Goal: Transaction & Acquisition: Book appointment/travel/reservation

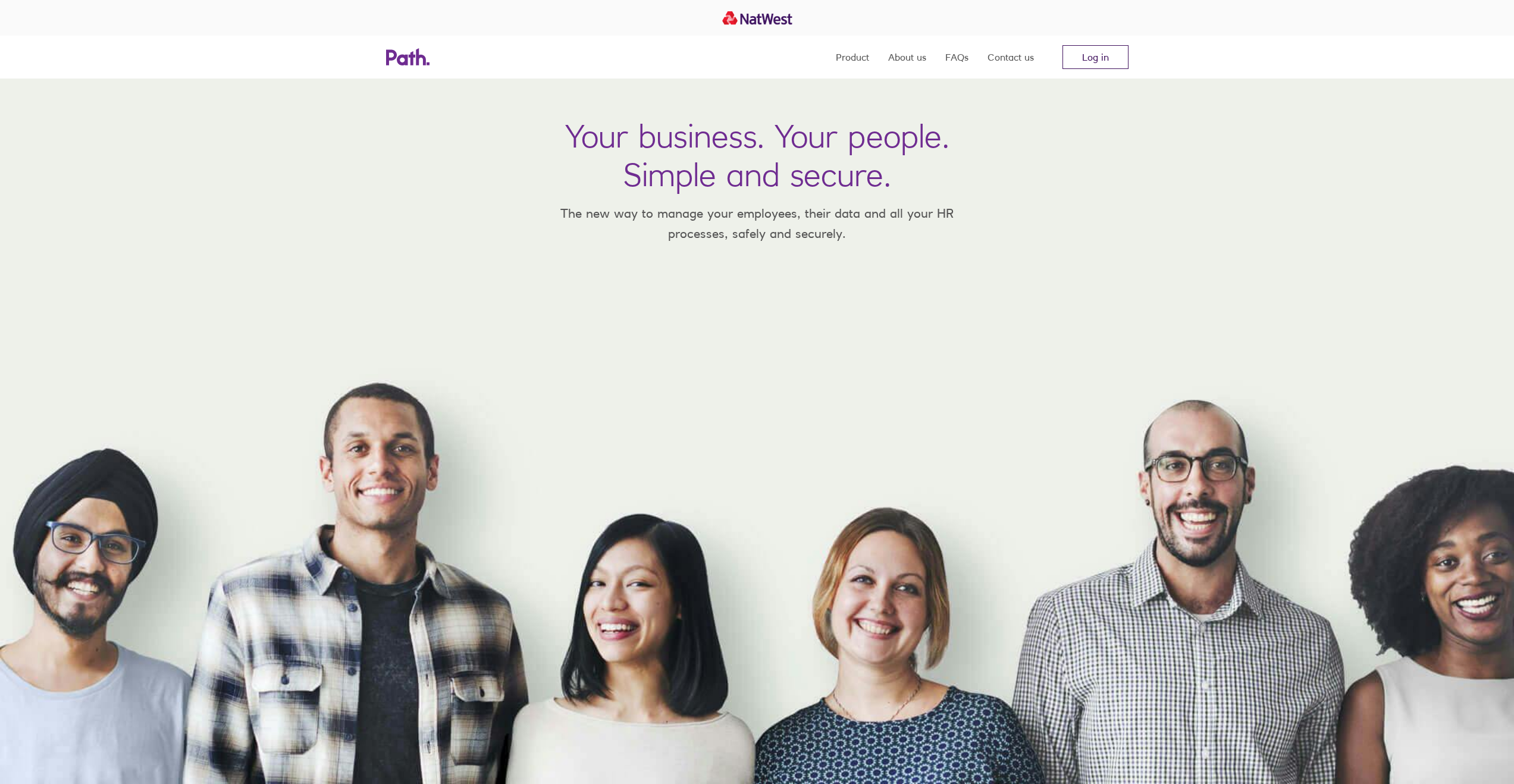
click at [1070, 63] on link "Log in" at bounding box center [1096, 57] width 66 height 24
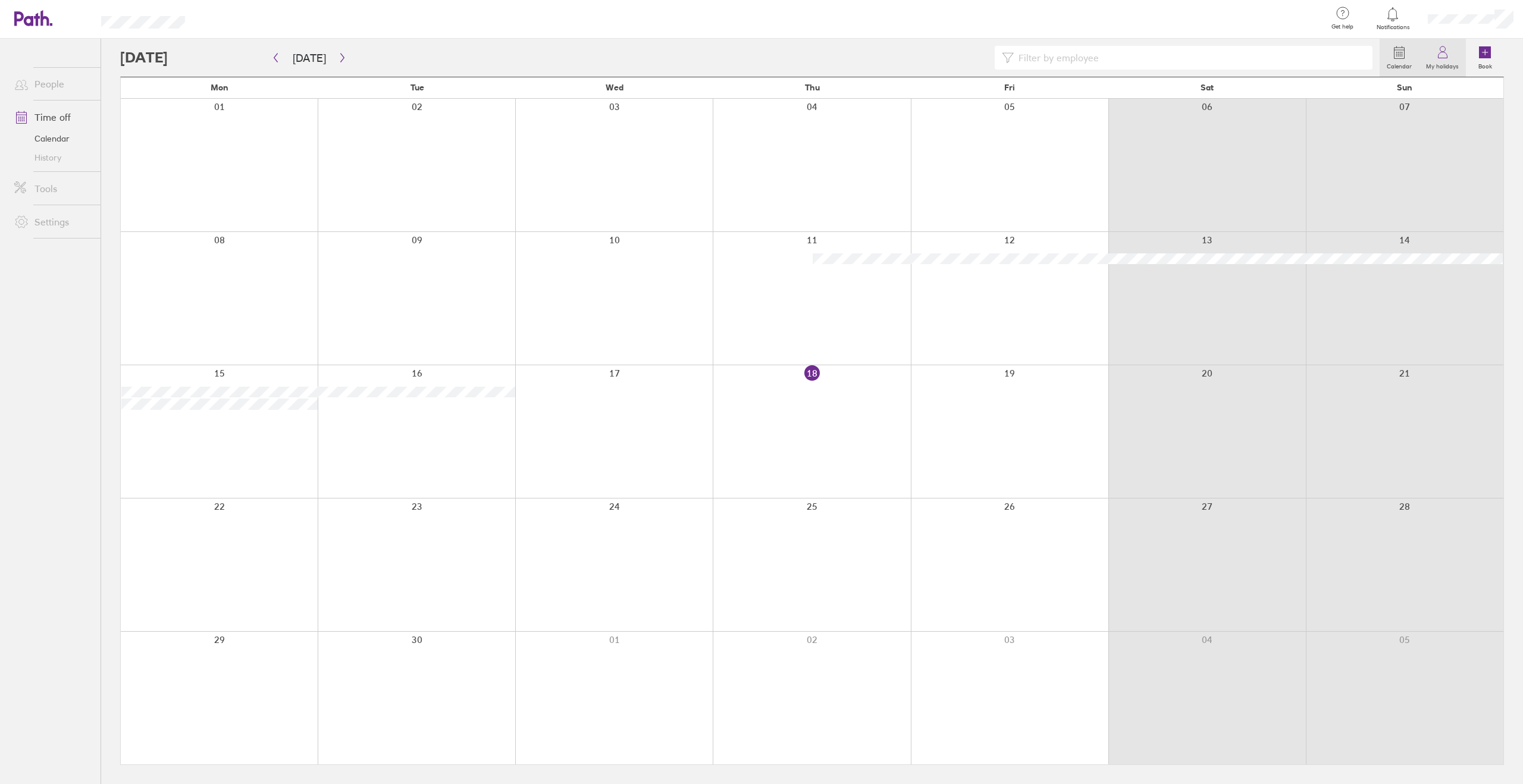
click at [1446, 52] on icon at bounding box center [1442, 52] width 14 height 14
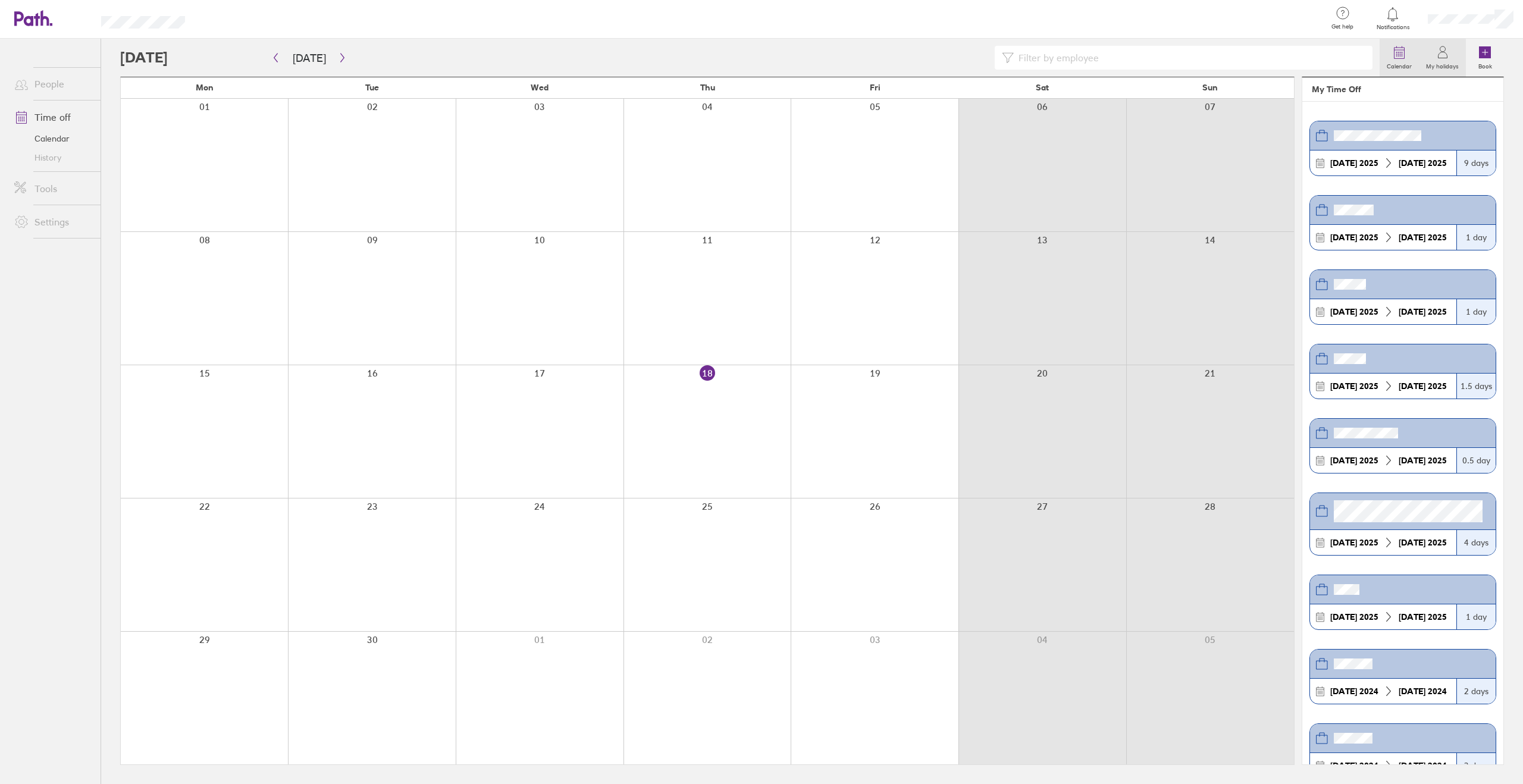
click at [1399, 60] on label "Calendar" at bounding box center [1399, 65] width 39 height 11
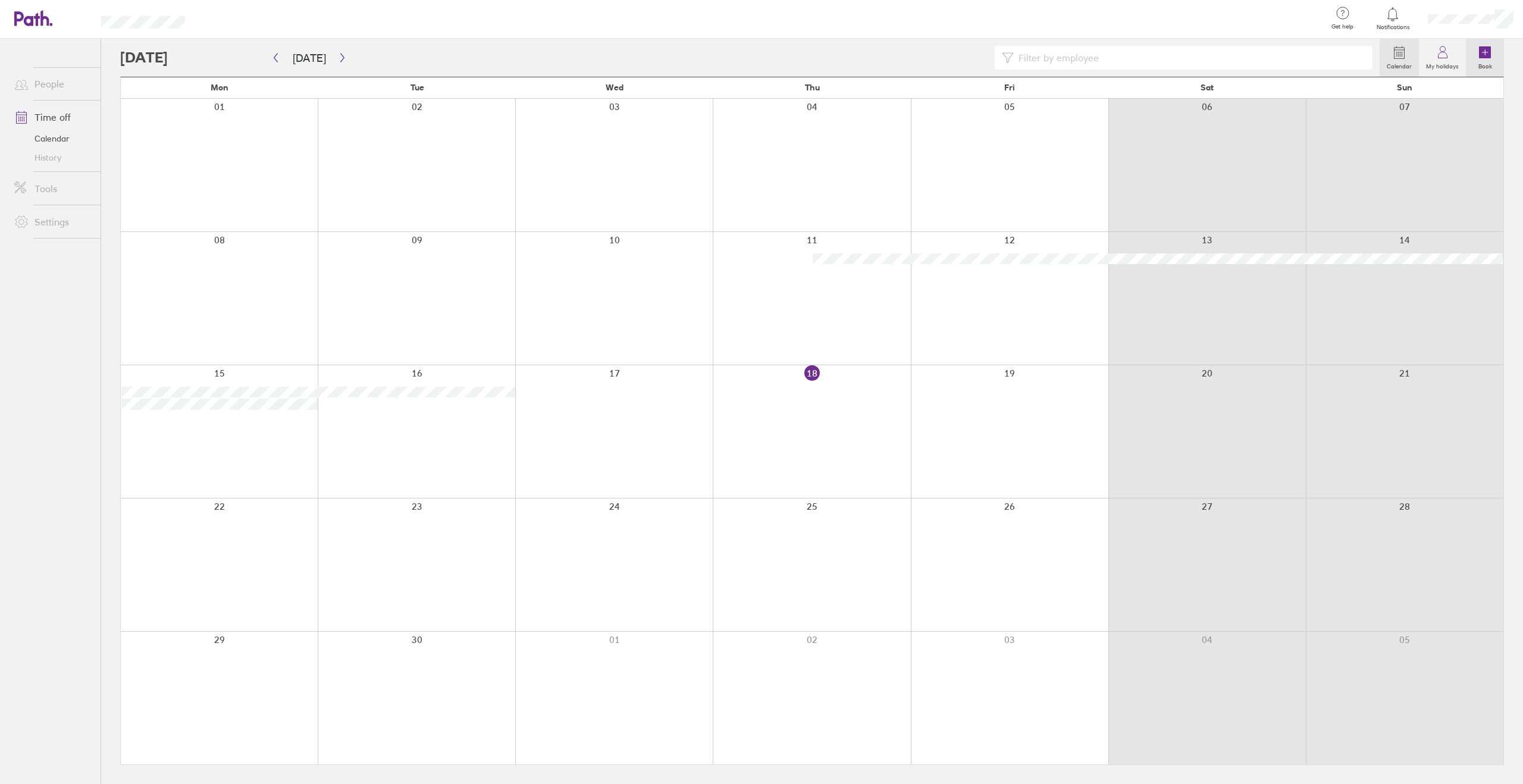
click at [1477, 55] on link "Book" at bounding box center [1485, 57] width 38 height 38
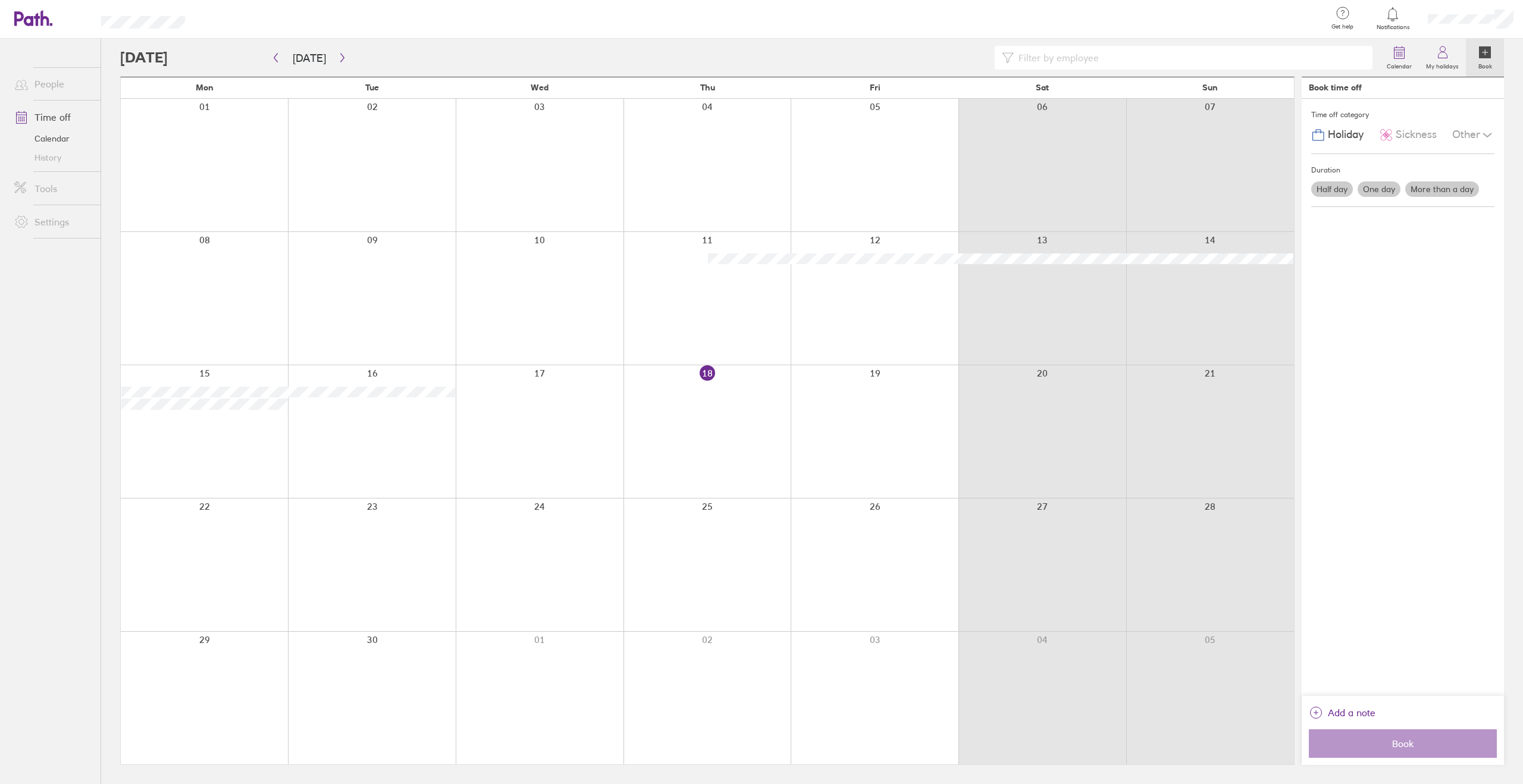
click at [1425, 183] on label "More than a day" at bounding box center [1441, 189] width 74 height 15
click at [0, 0] on input "More than a day" at bounding box center [0, 0] width 0 height 0
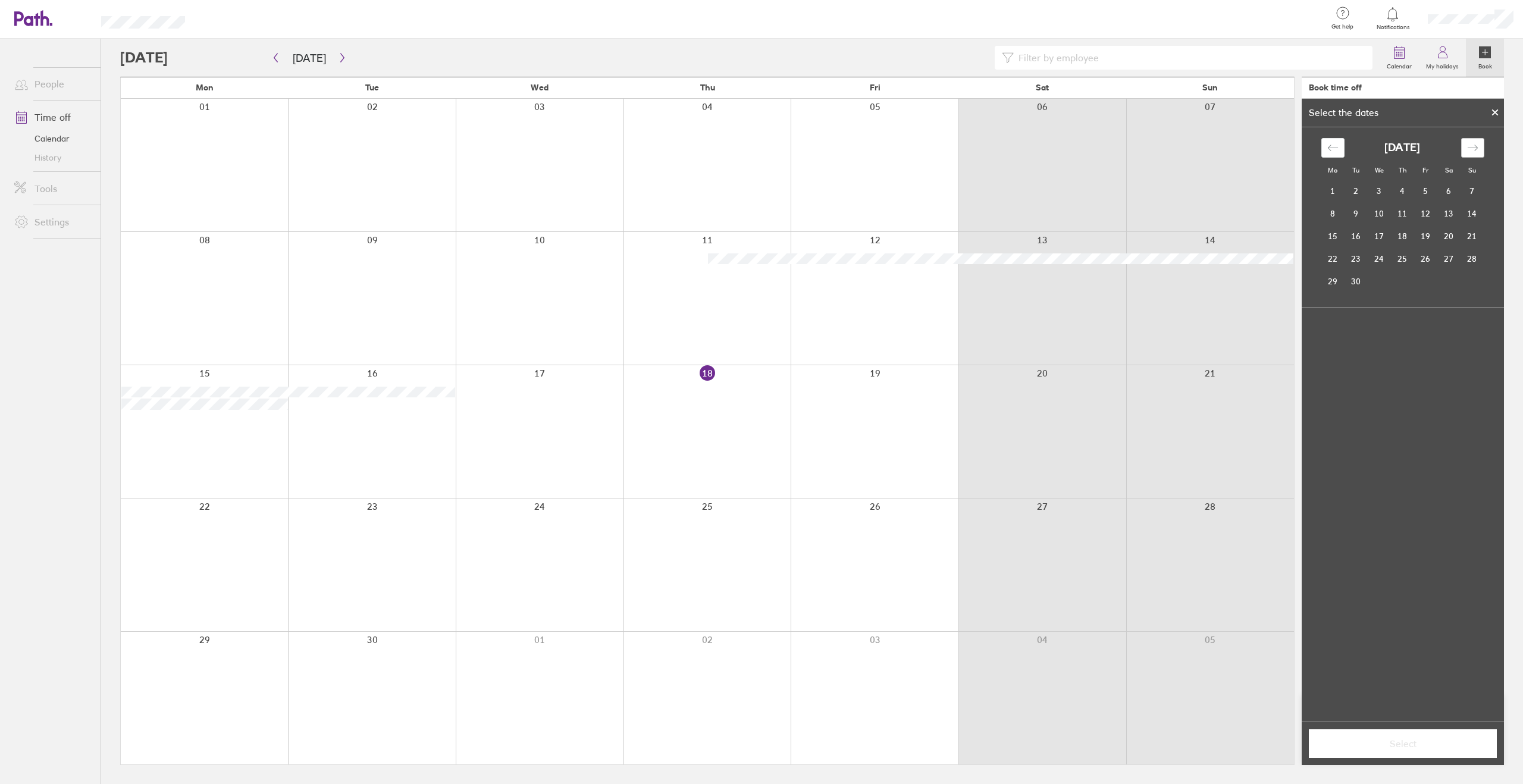
click at [1468, 150] on icon "Move forward to switch to the next month." at bounding box center [1472, 148] width 12 height 12
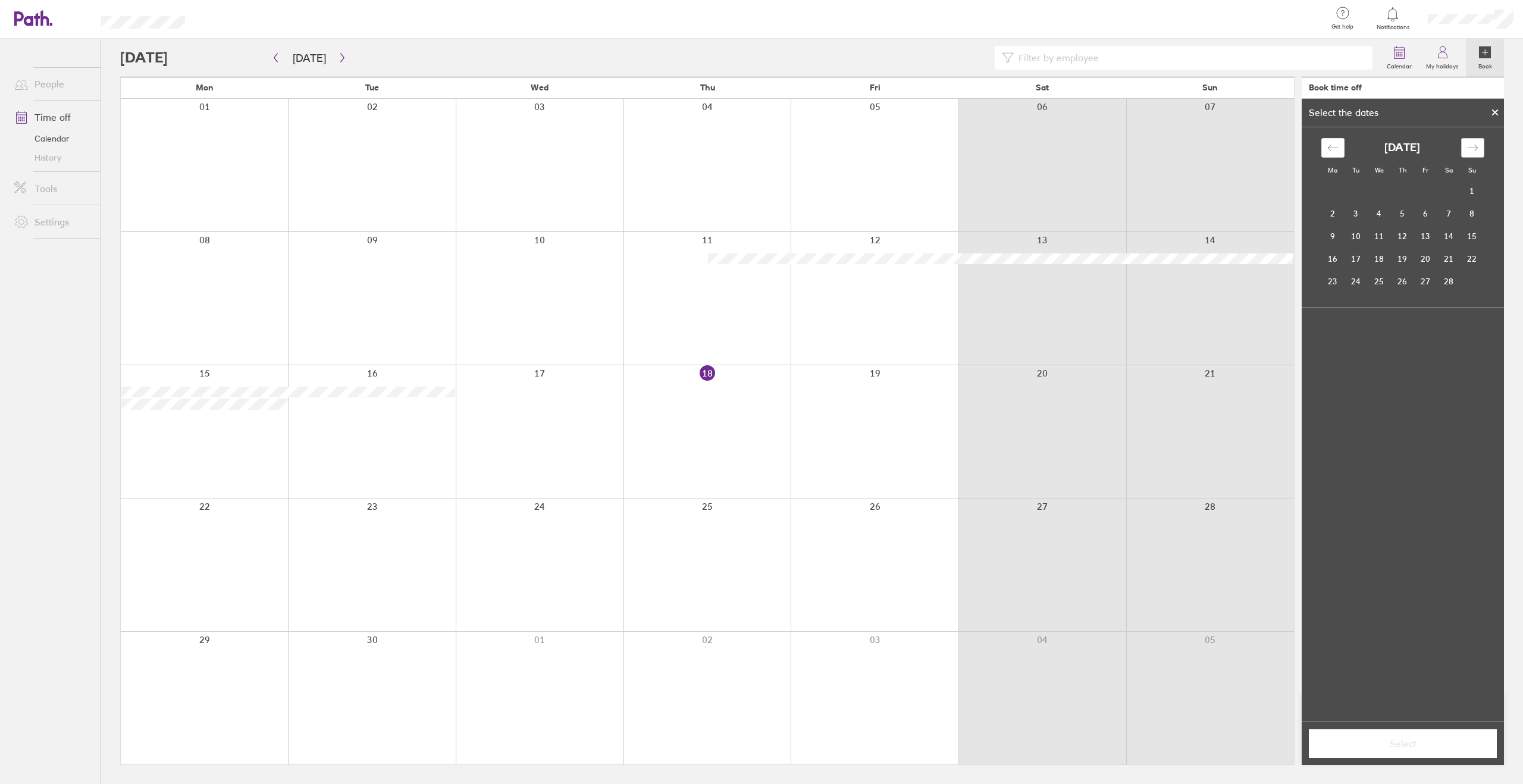
click at [1468, 150] on icon "Move forward to switch to the next month." at bounding box center [1472, 148] width 12 height 12
click at [1470, 146] on icon "Move forward to switch to the next month." at bounding box center [1472, 148] width 12 height 12
click at [1408, 230] on td "14" at bounding box center [1402, 236] width 23 height 23
click at [1419, 233] on td "15" at bounding box center [1425, 236] width 23 height 23
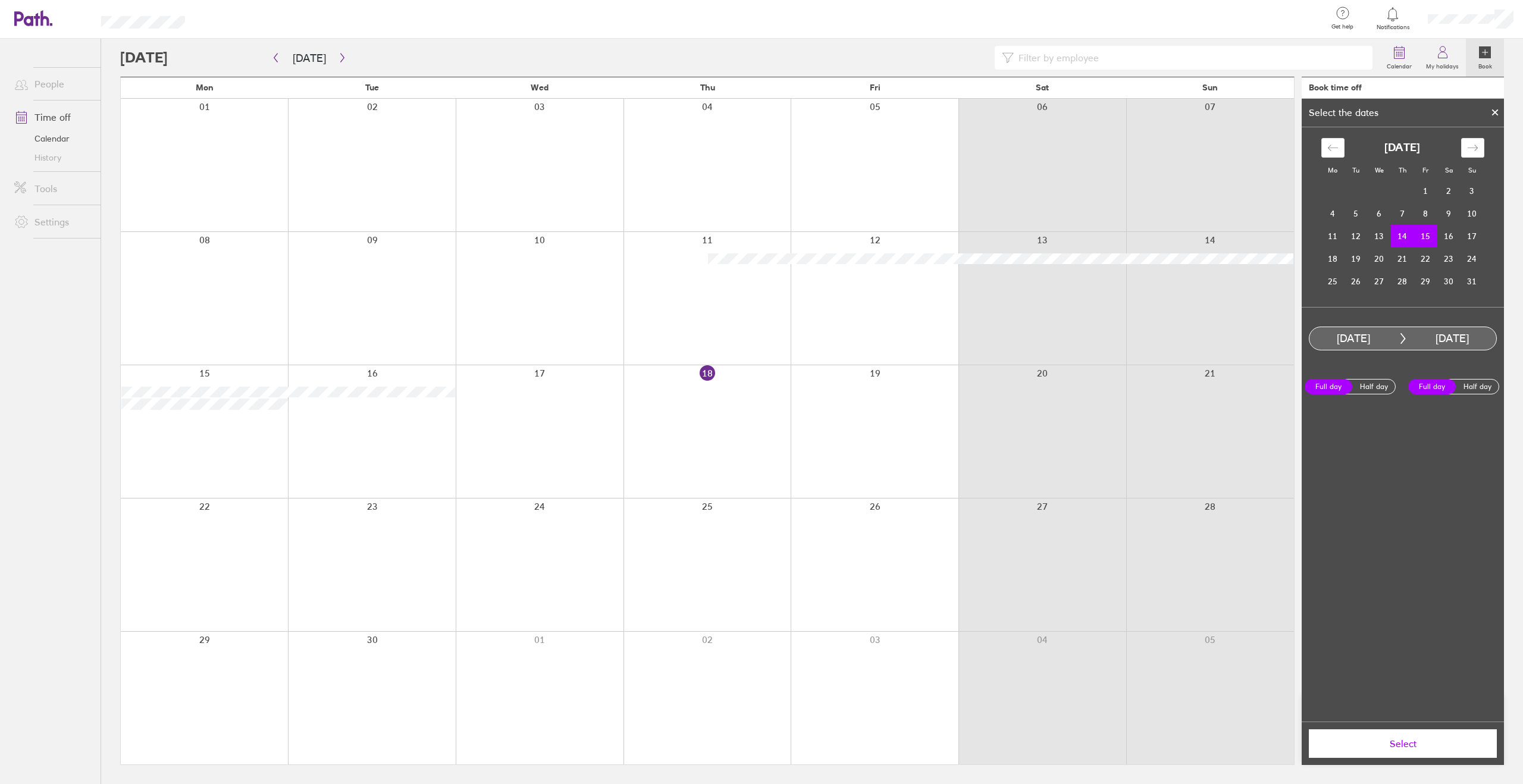
click at [1429, 739] on span "Select" at bounding box center [1402, 744] width 171 height 11
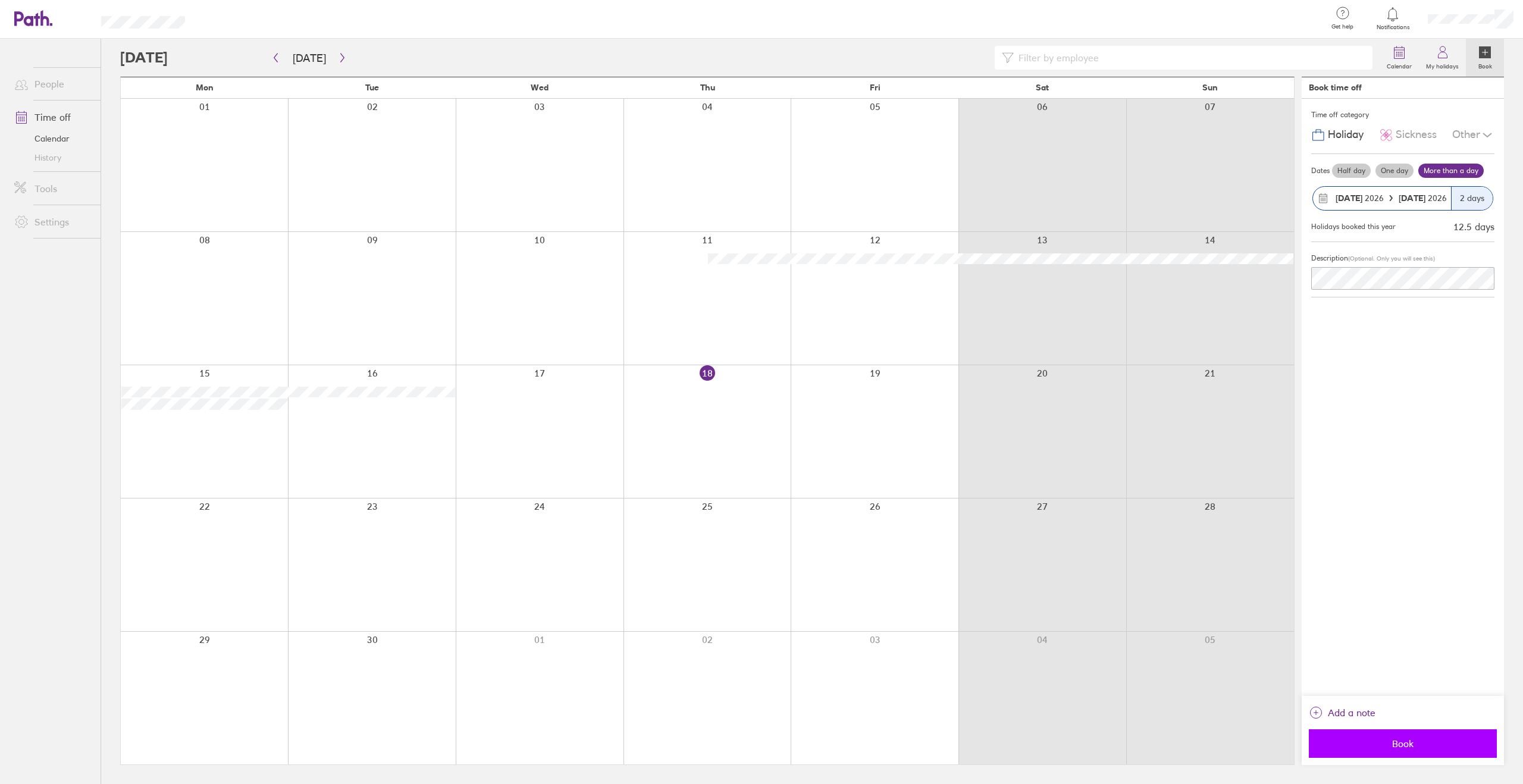
click at [1382, 746] on span "Book" at bounding box center [1402, 744] width 171 height 11
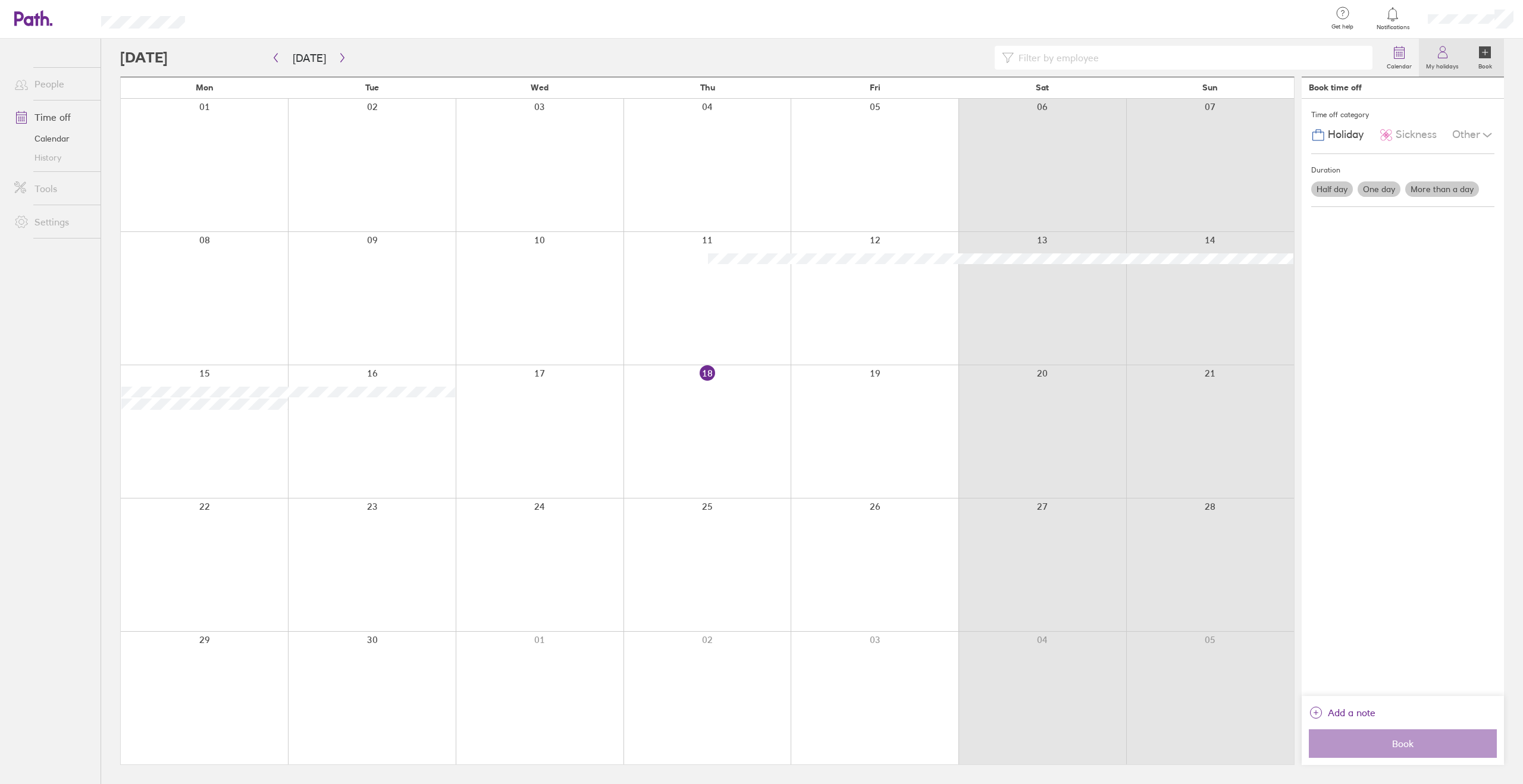
click at [1431, 55] on link "My holidays" at bounding box center [1442, 57] width 47 height 38
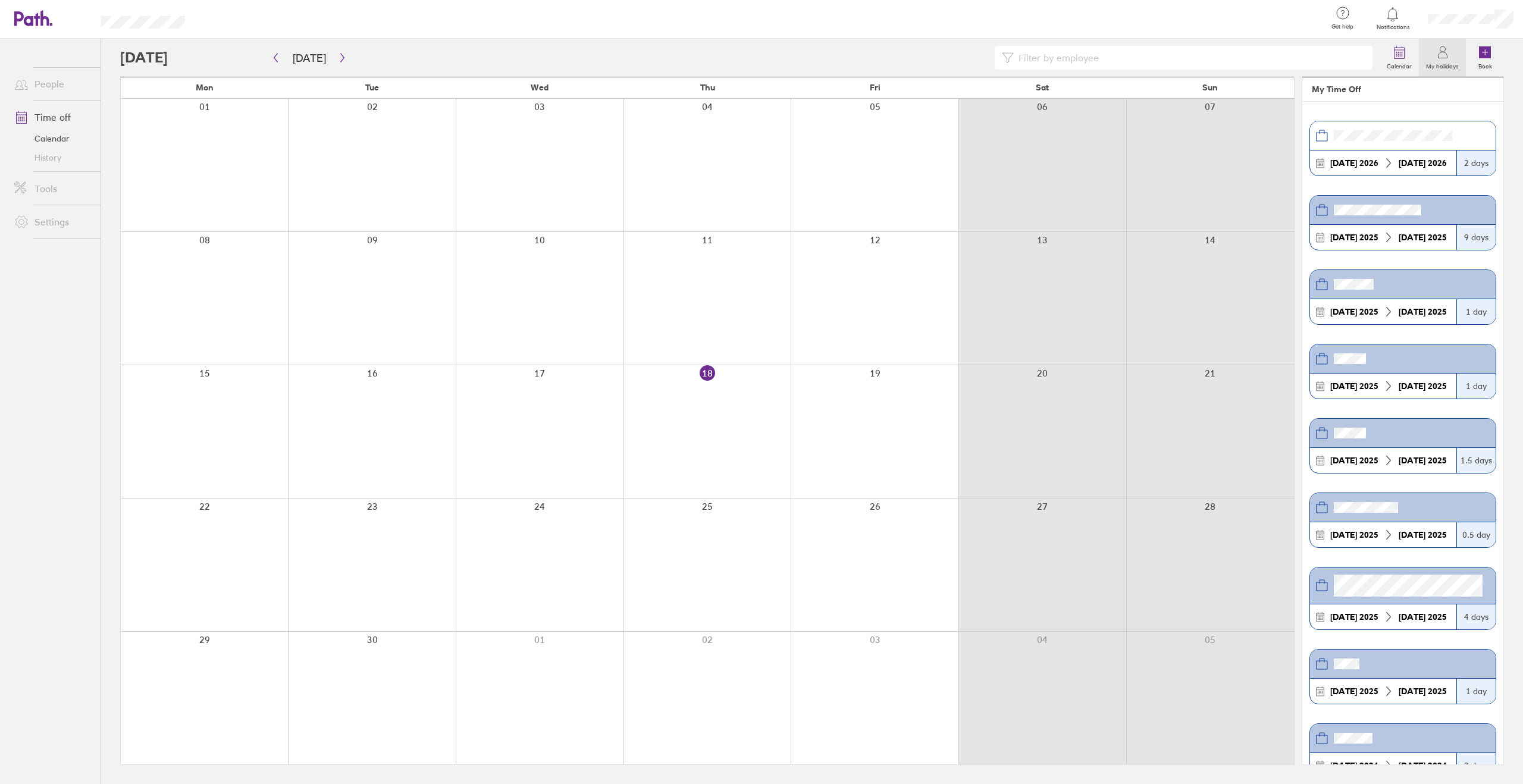
click at [46, 163] on link "History" at bounding box center [52, 157] width 96 height 19
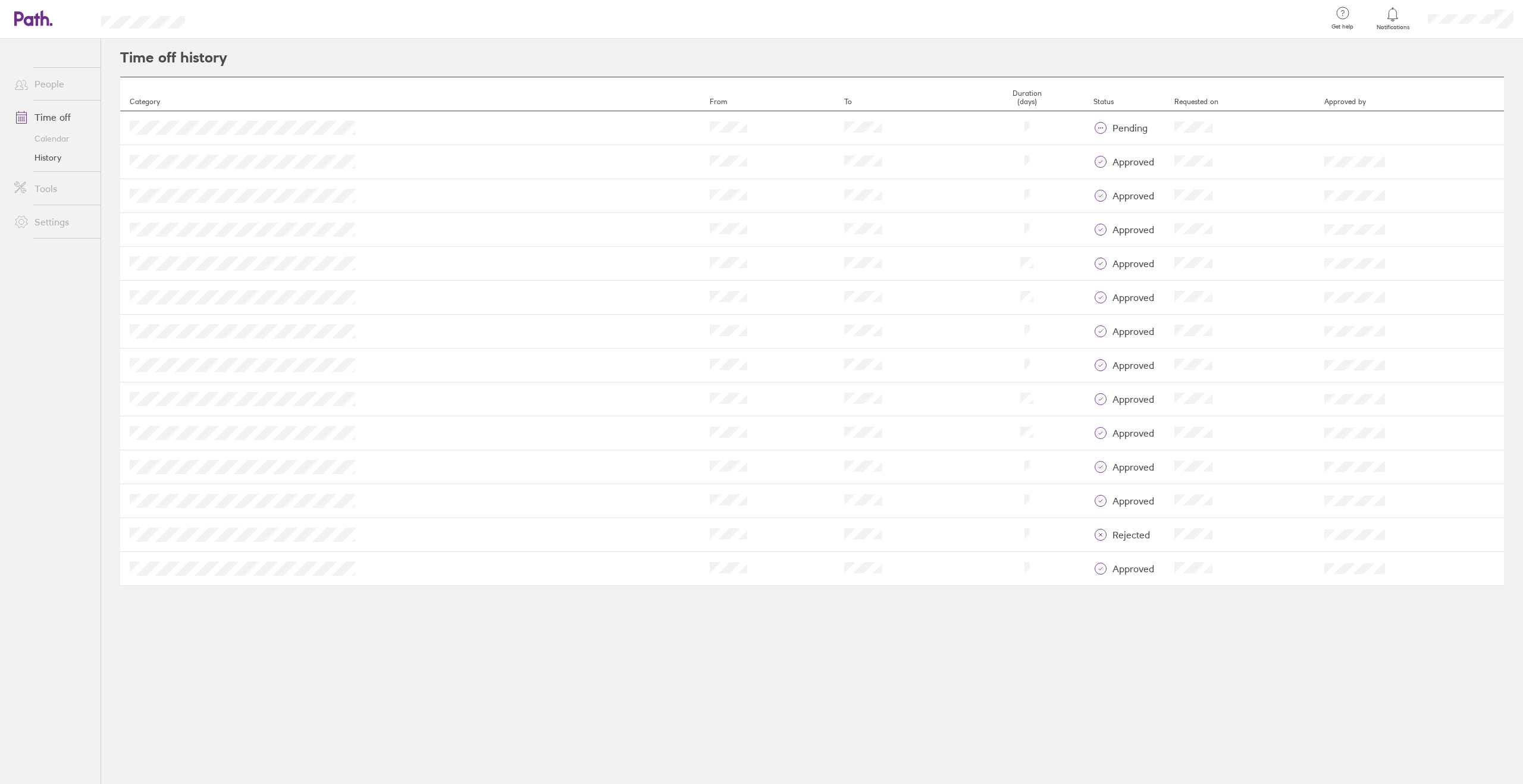
click at [55, 135] on link "Calendar" at bounding box center [52, 138] width 96 height 19
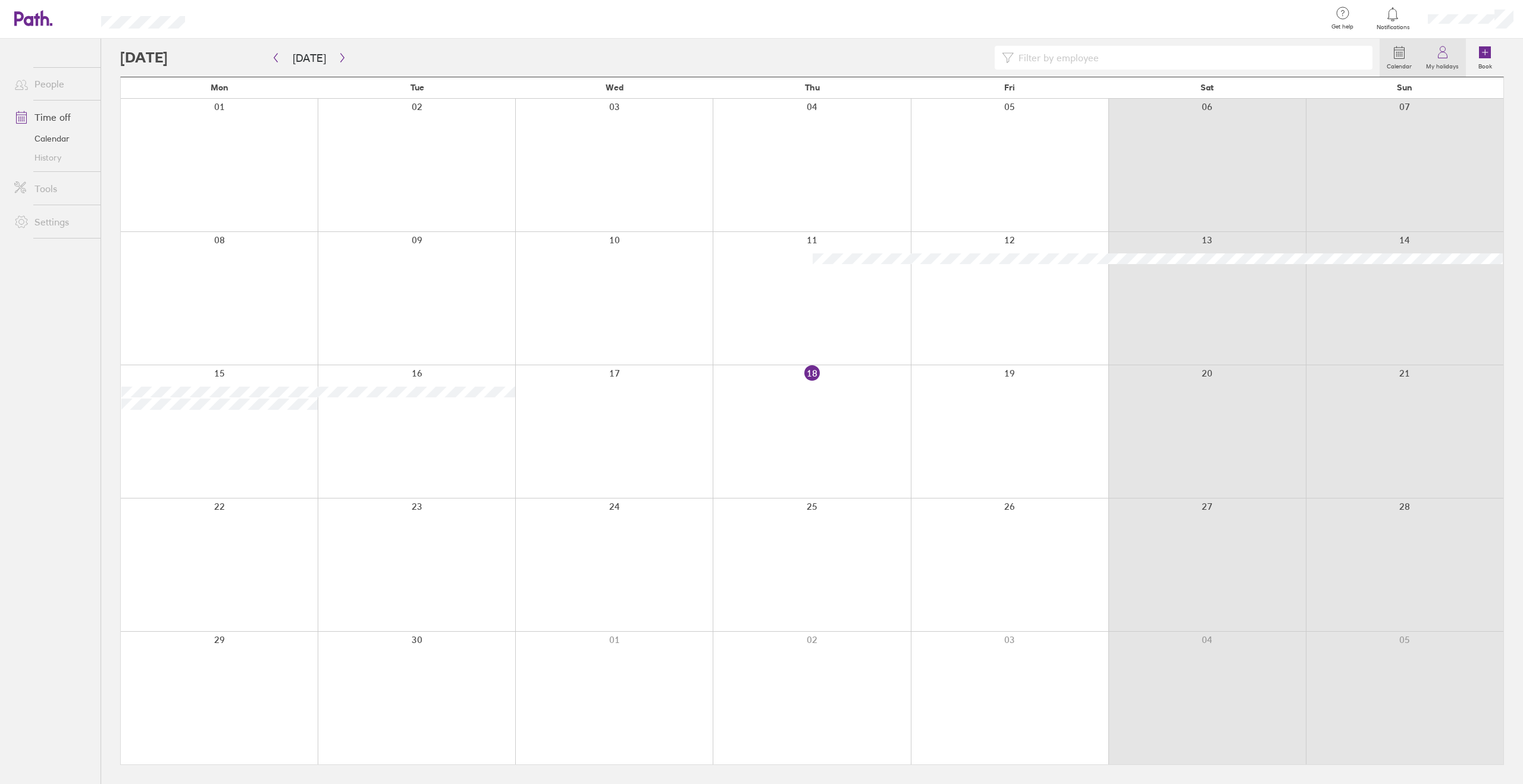
click at [1450, 54] on link "My holidays" at bounding box center [1442, 57] width 47 height 38
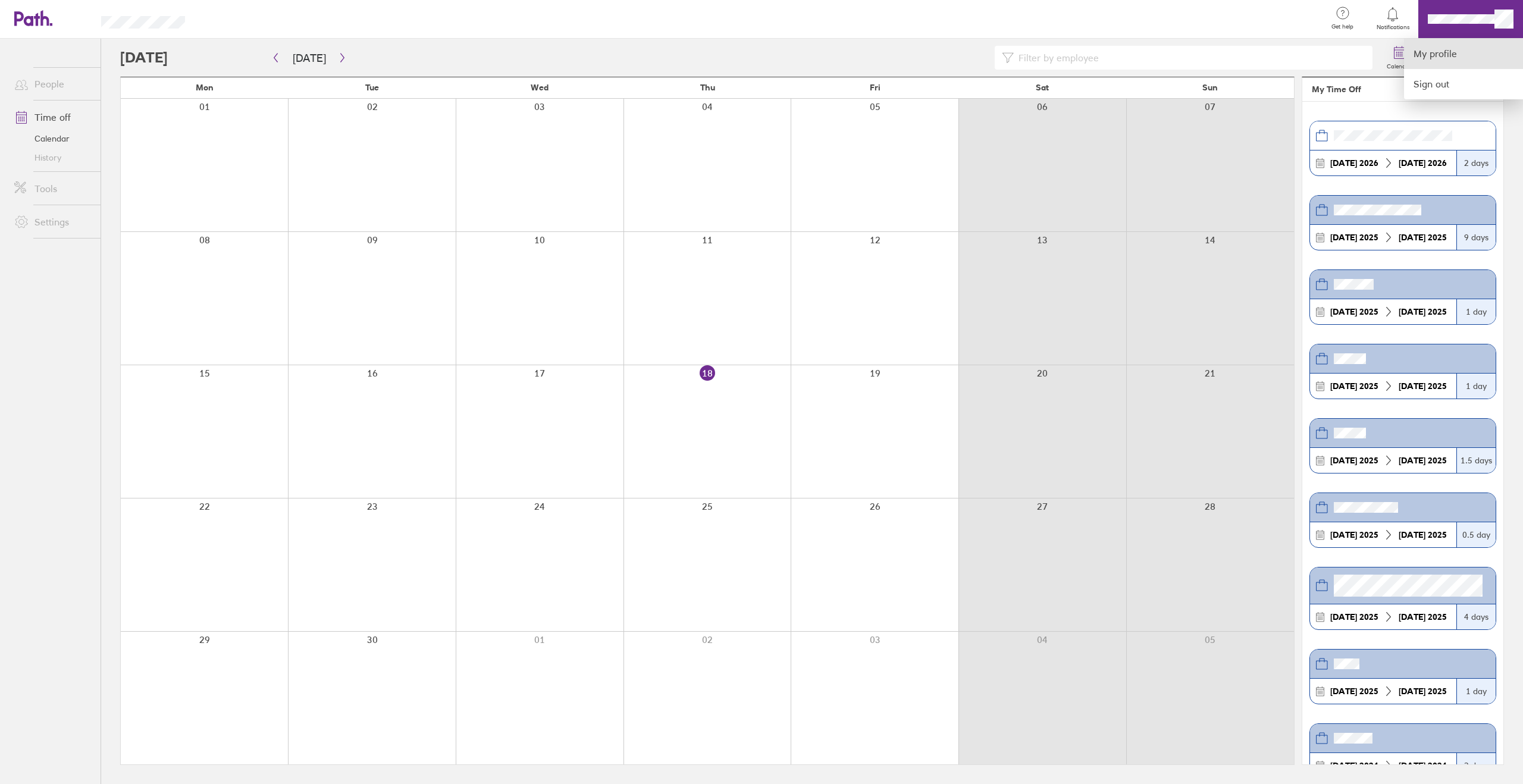
click at [1464, 51] on link "My profile" at bounding box center [1463, 54] width 119 height 30
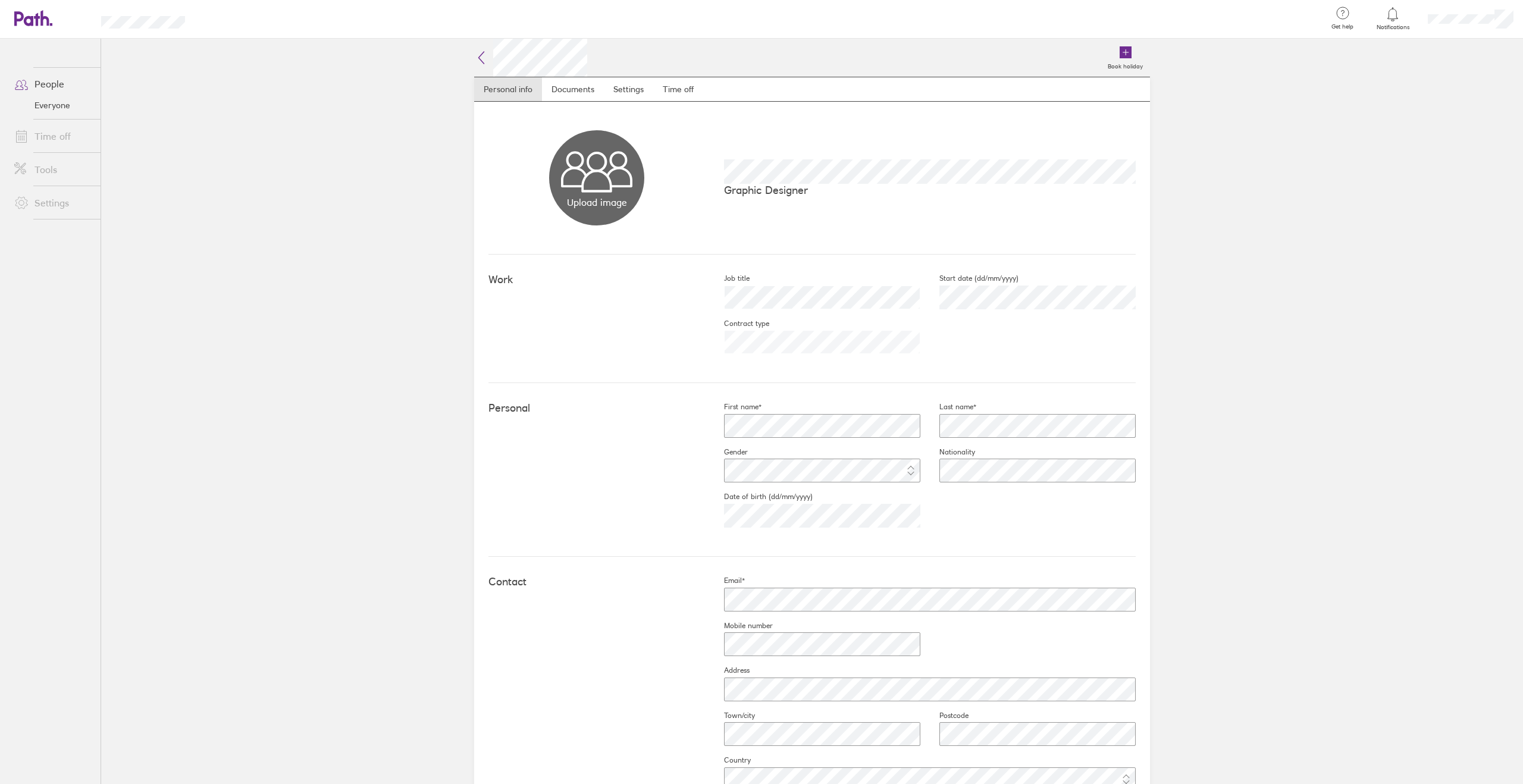
click at [68, 140] on link "Time off" at bounding box center [52, 136] width 96 height 24
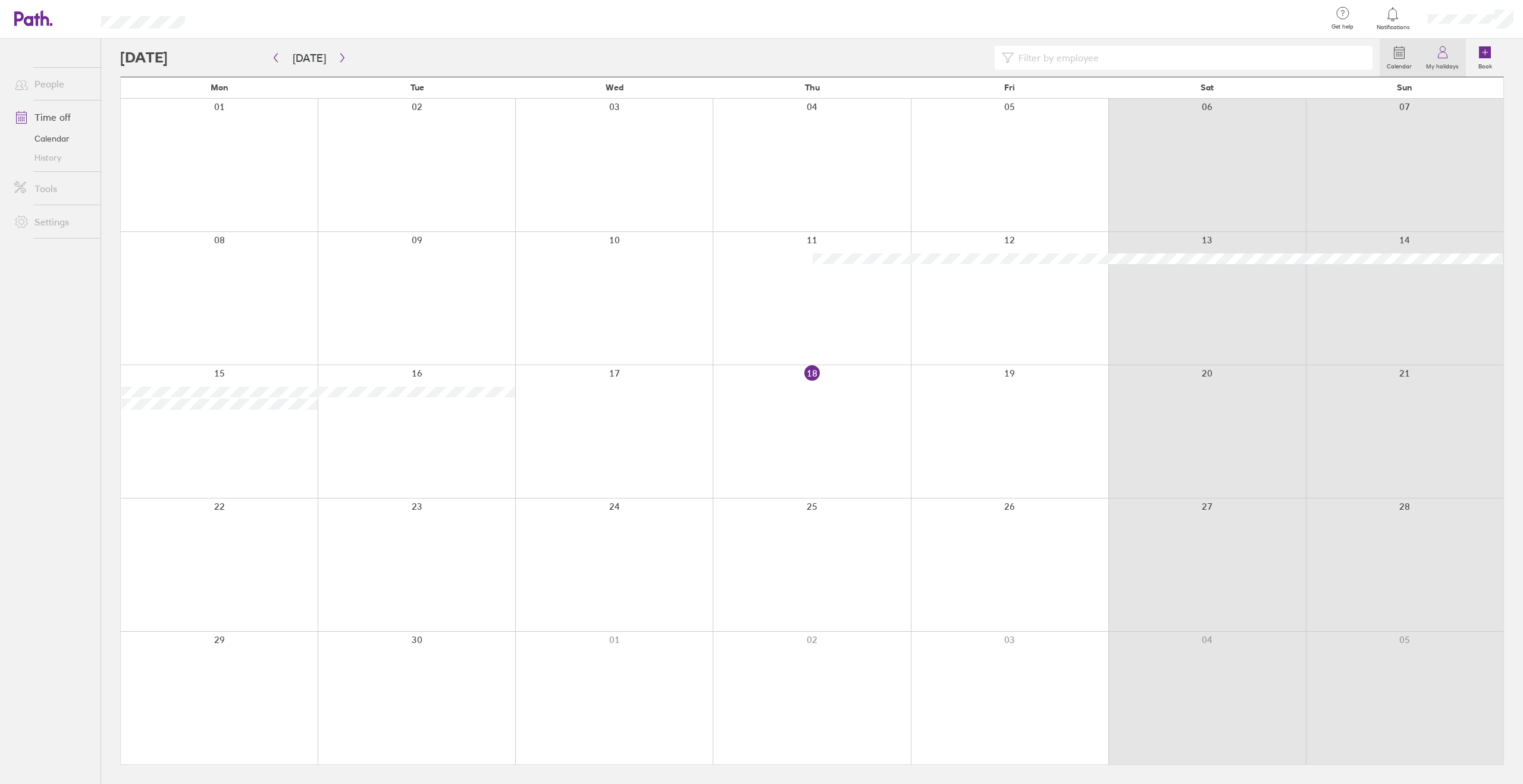
click at [1446, 63] on label "My holidays" at bounding box center [1442, 65] width 47 height 11
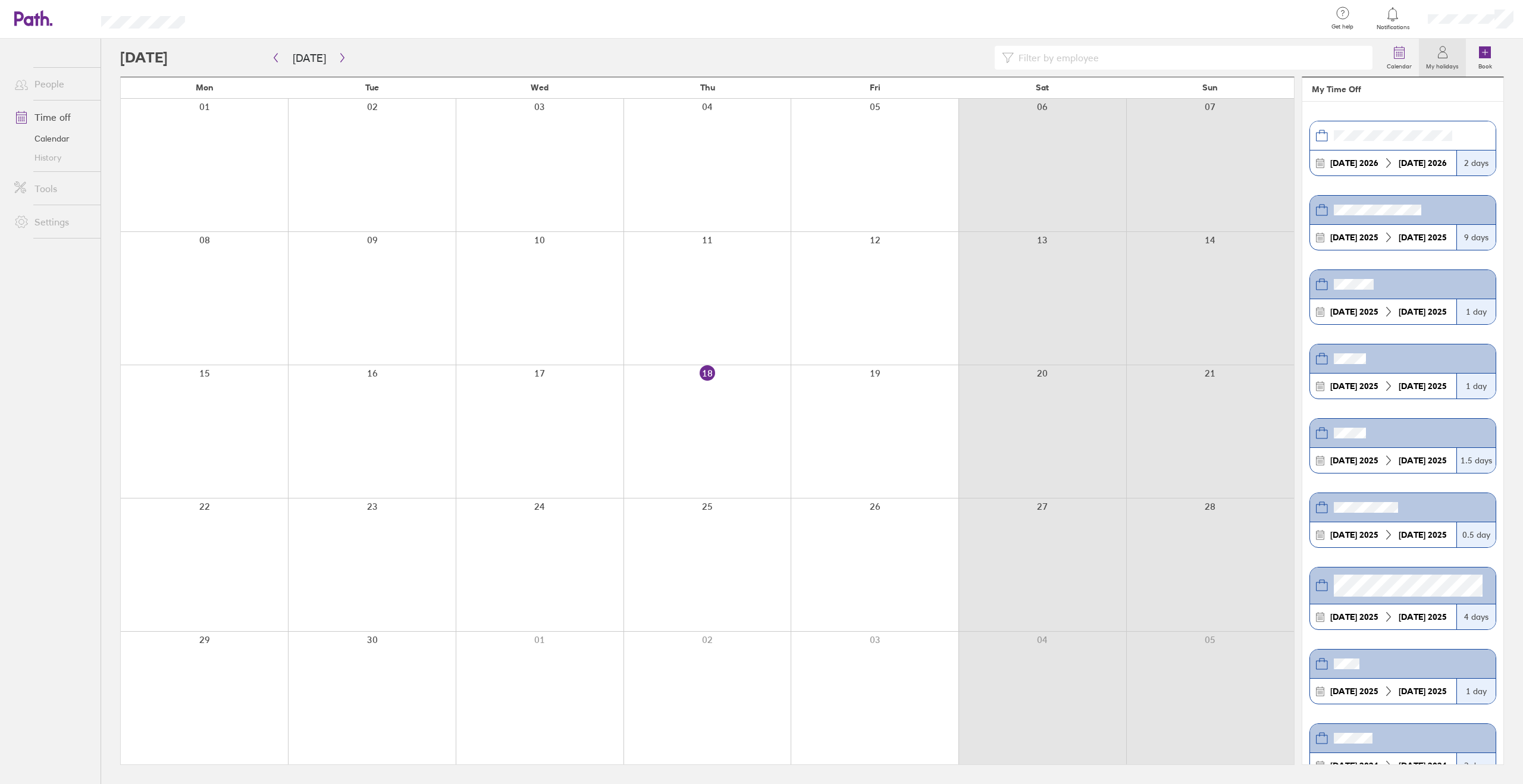
scroll to position [330, 0]
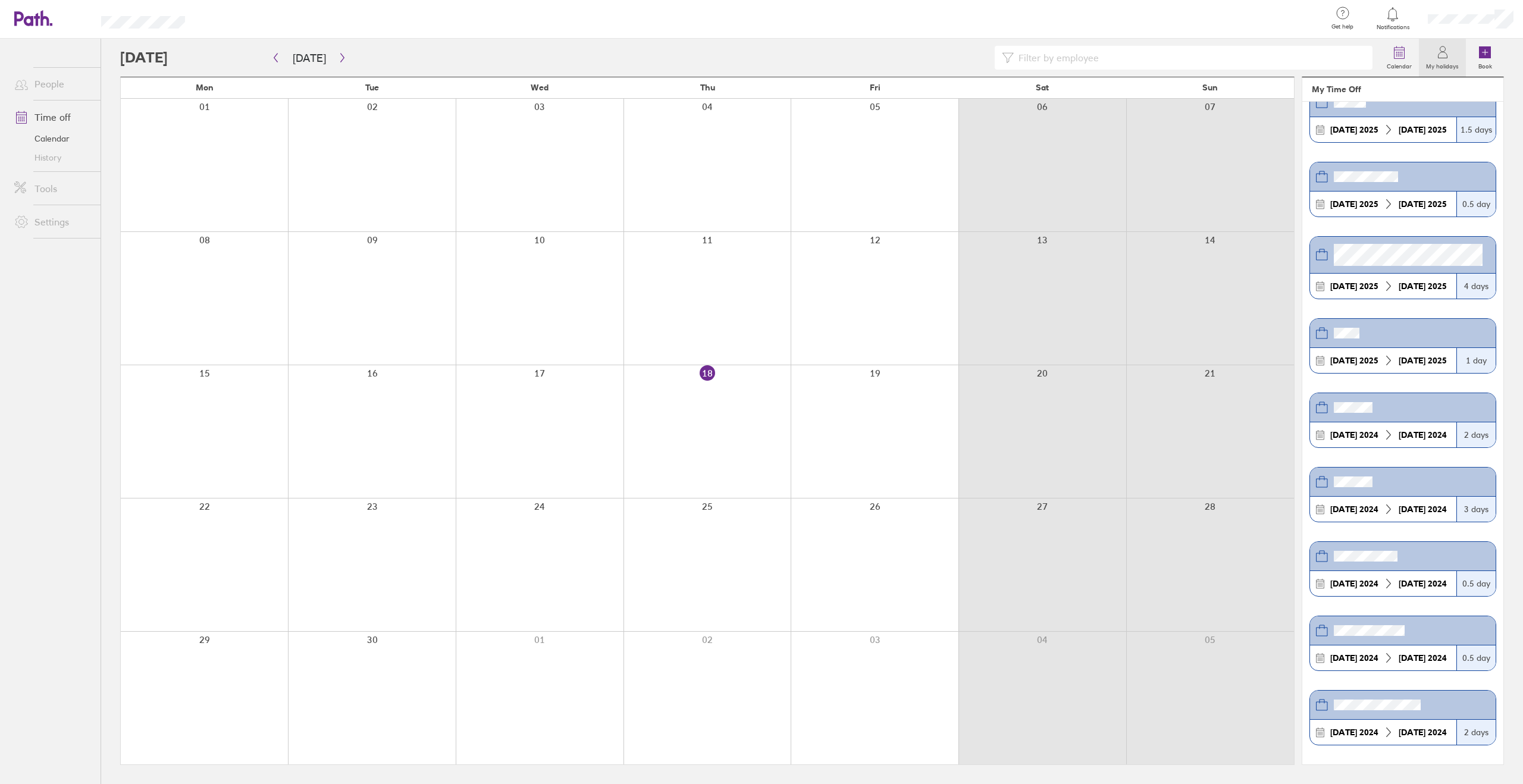
click at [44, 158] on link "History" at bounding box center [52, 157] width 96 height 19
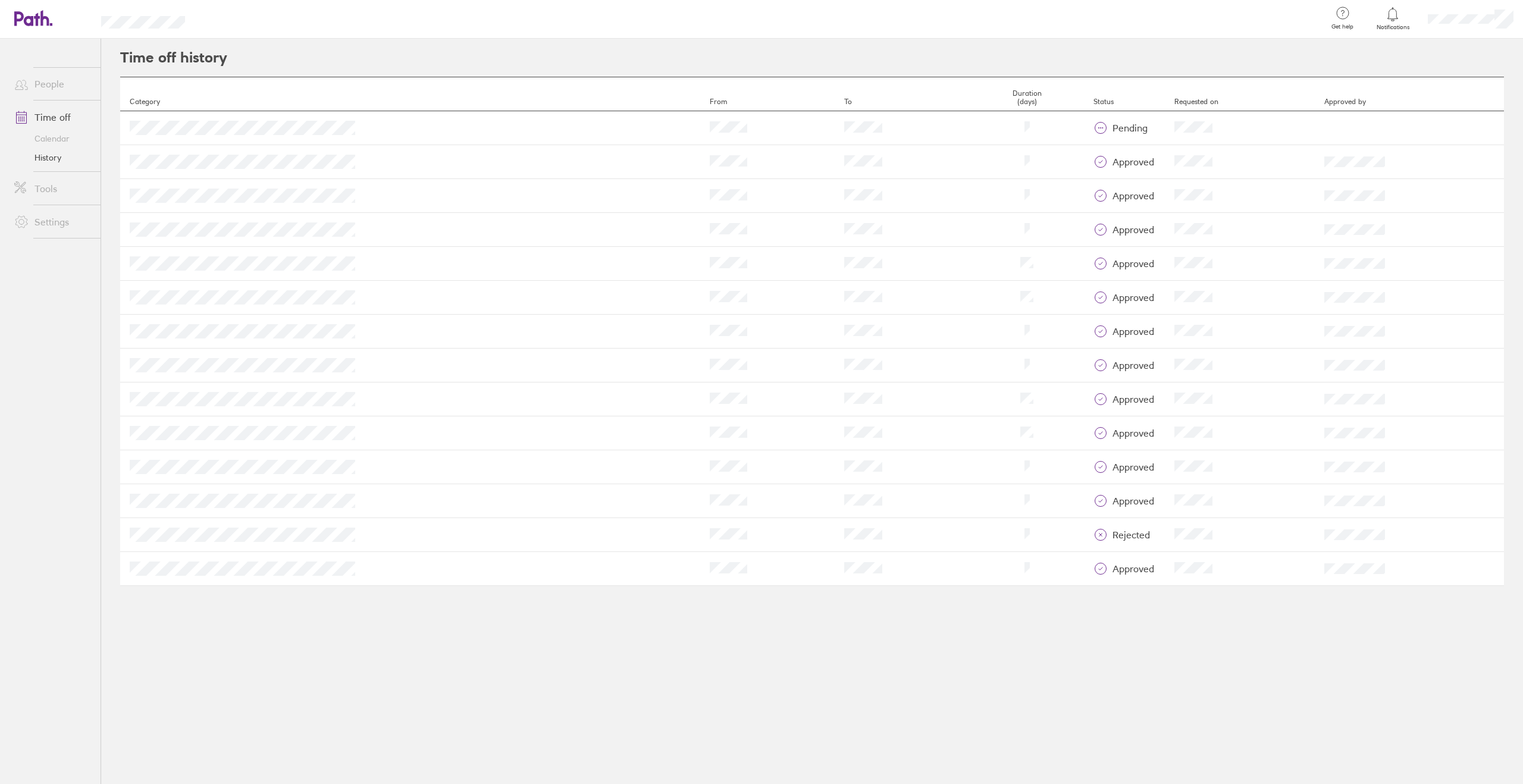
click at [49, 182] on link "Tools" at bounding box center [52, 188] width 96 height 24
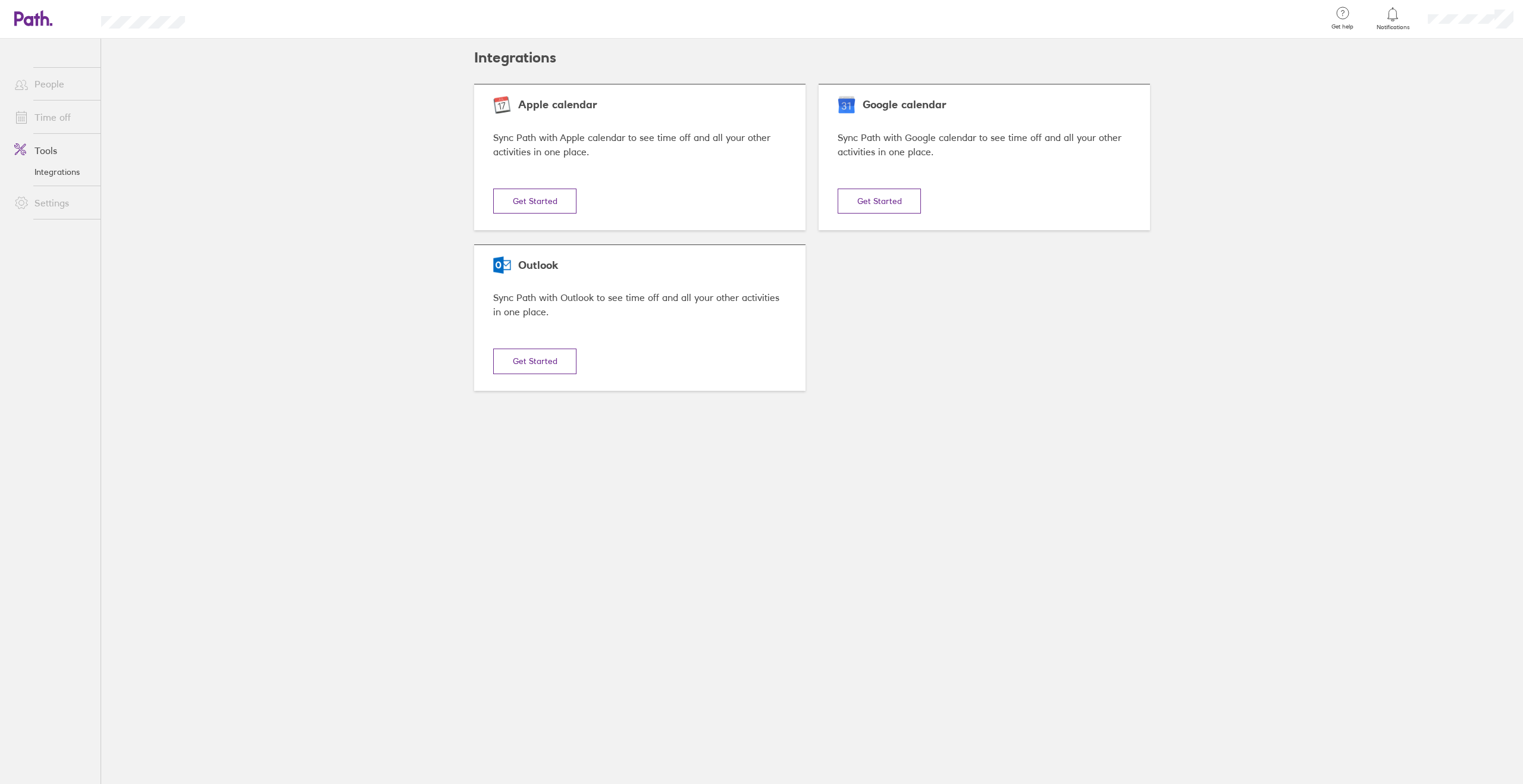
click at [55, 194] on link "Settings" at bounding box center [52, 202] width 96 height 24
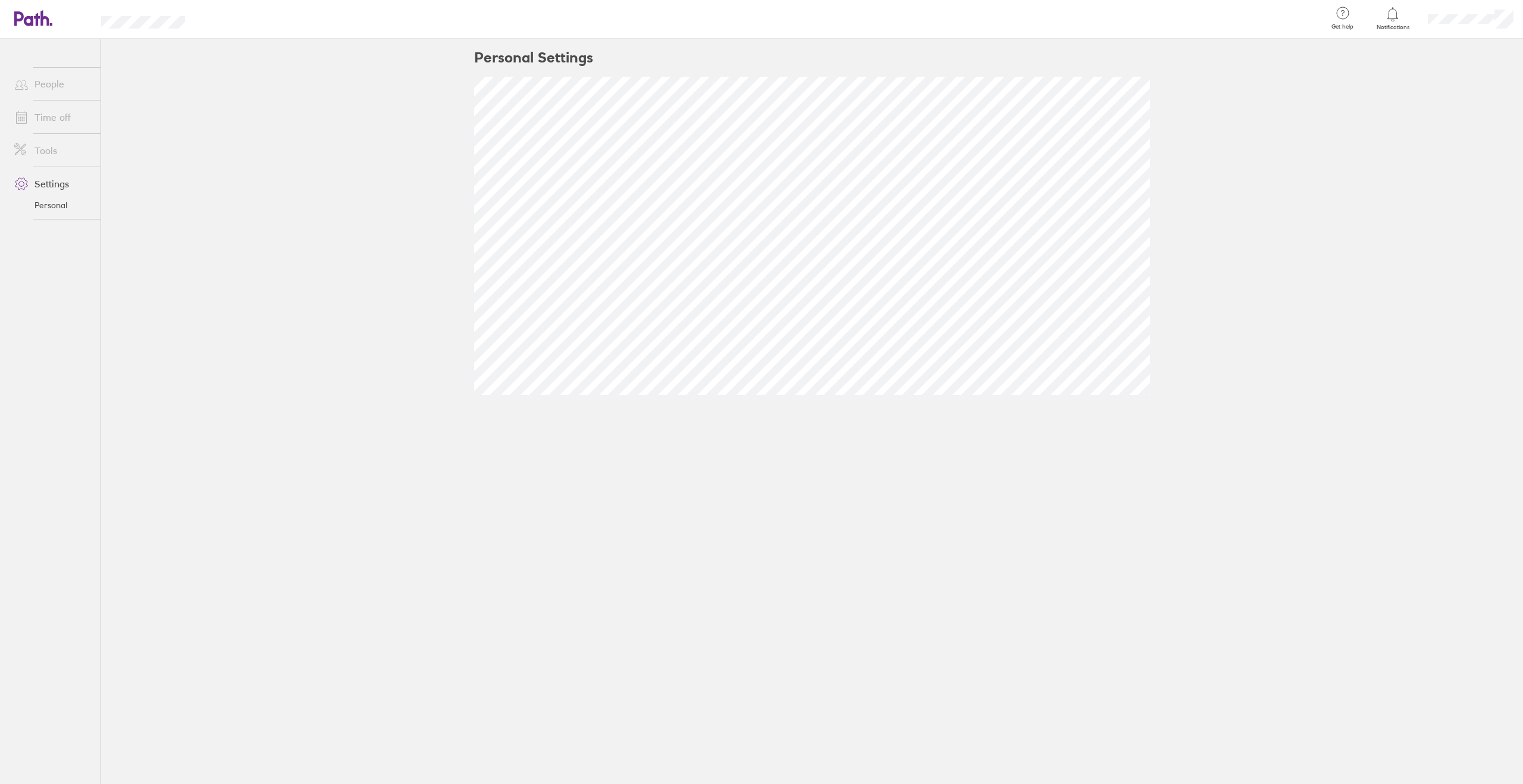
click at [60, 121] on link "Time off" at bounding box center [52, 117] width 96 height 24
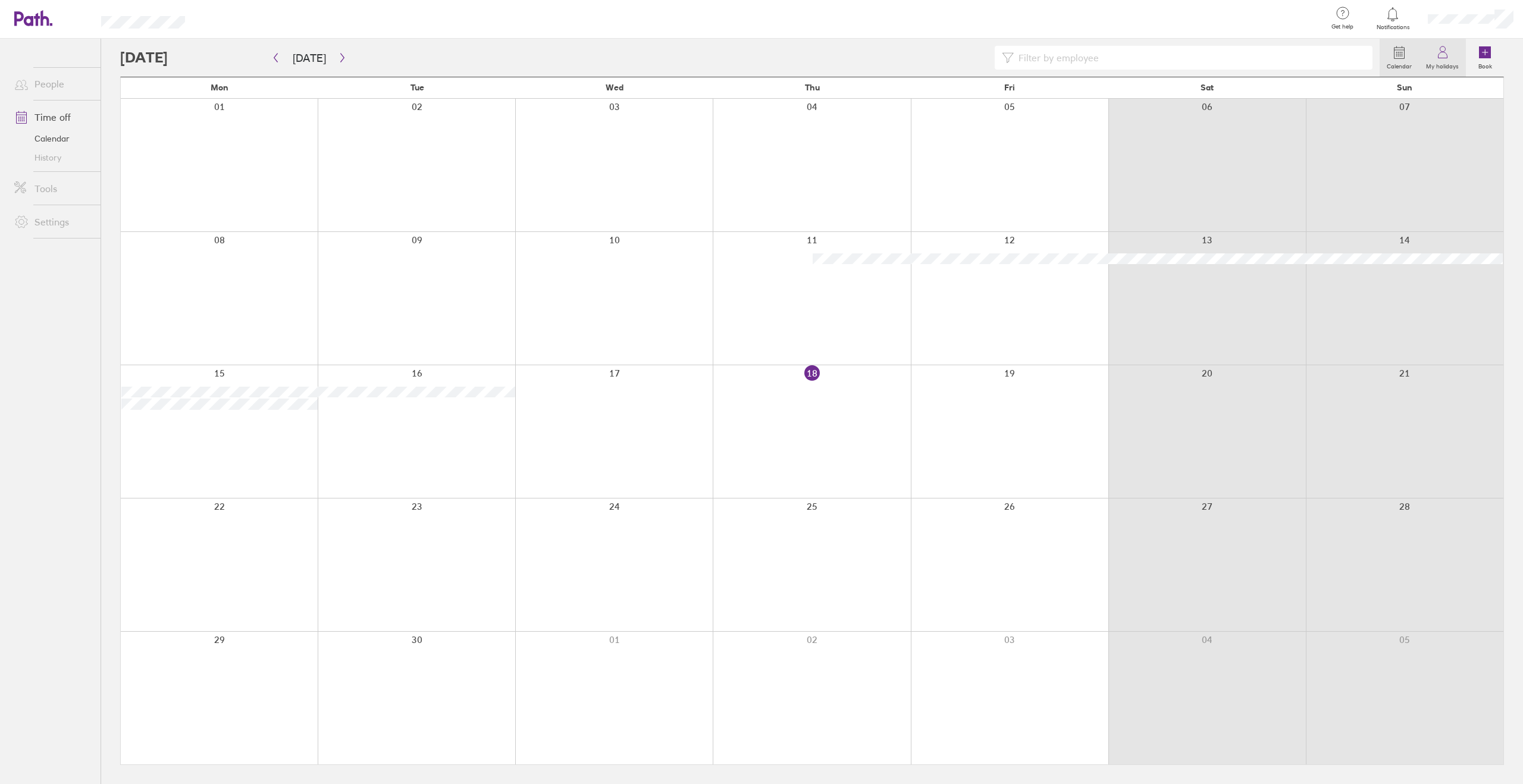
click at [1447, 63] on label "My holidays" at bounding box center [1442, 65] width 47 height 11
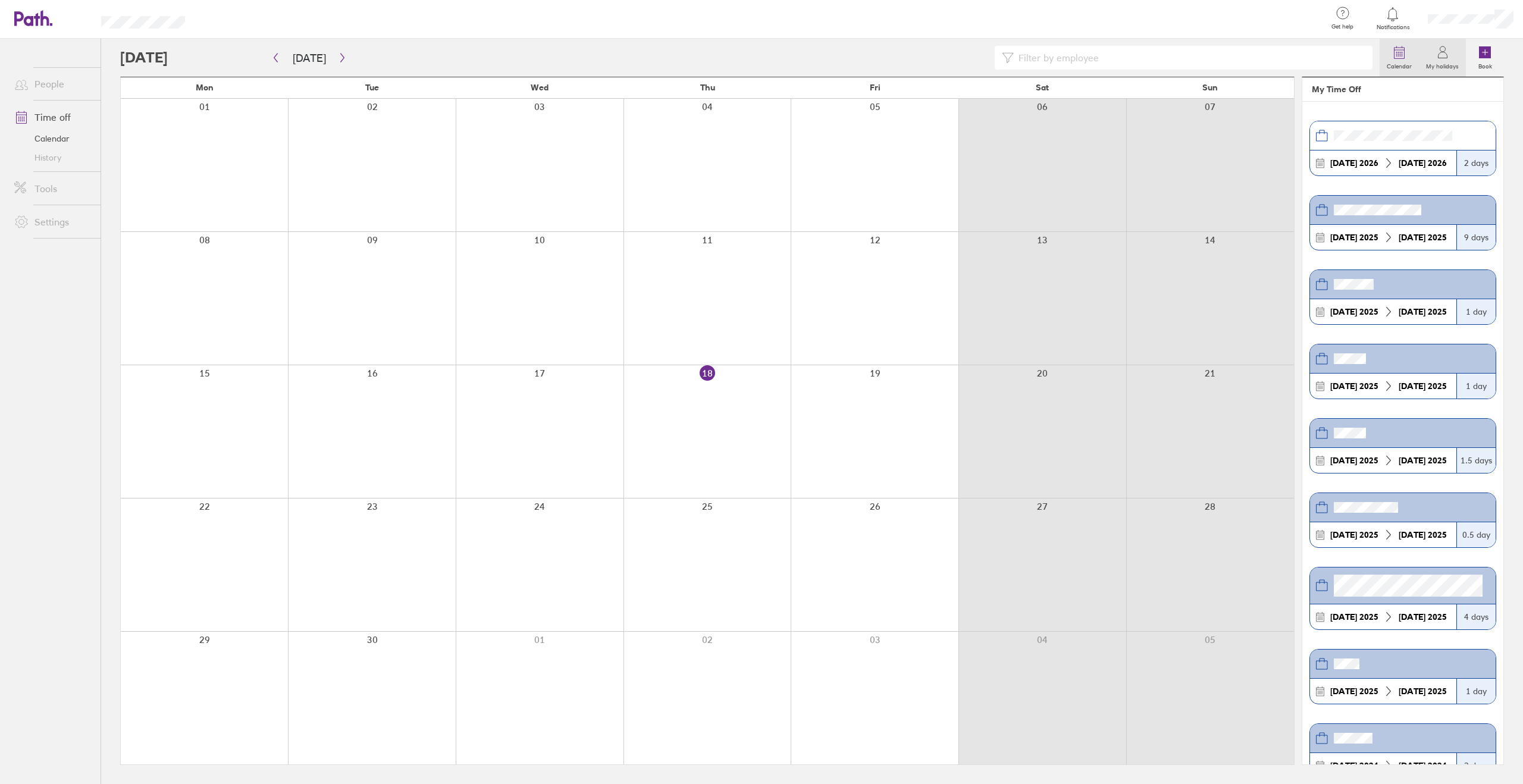
click at [1397, 64] on label "Calendar" at bounding box center [1399, 65] width 39 height 11
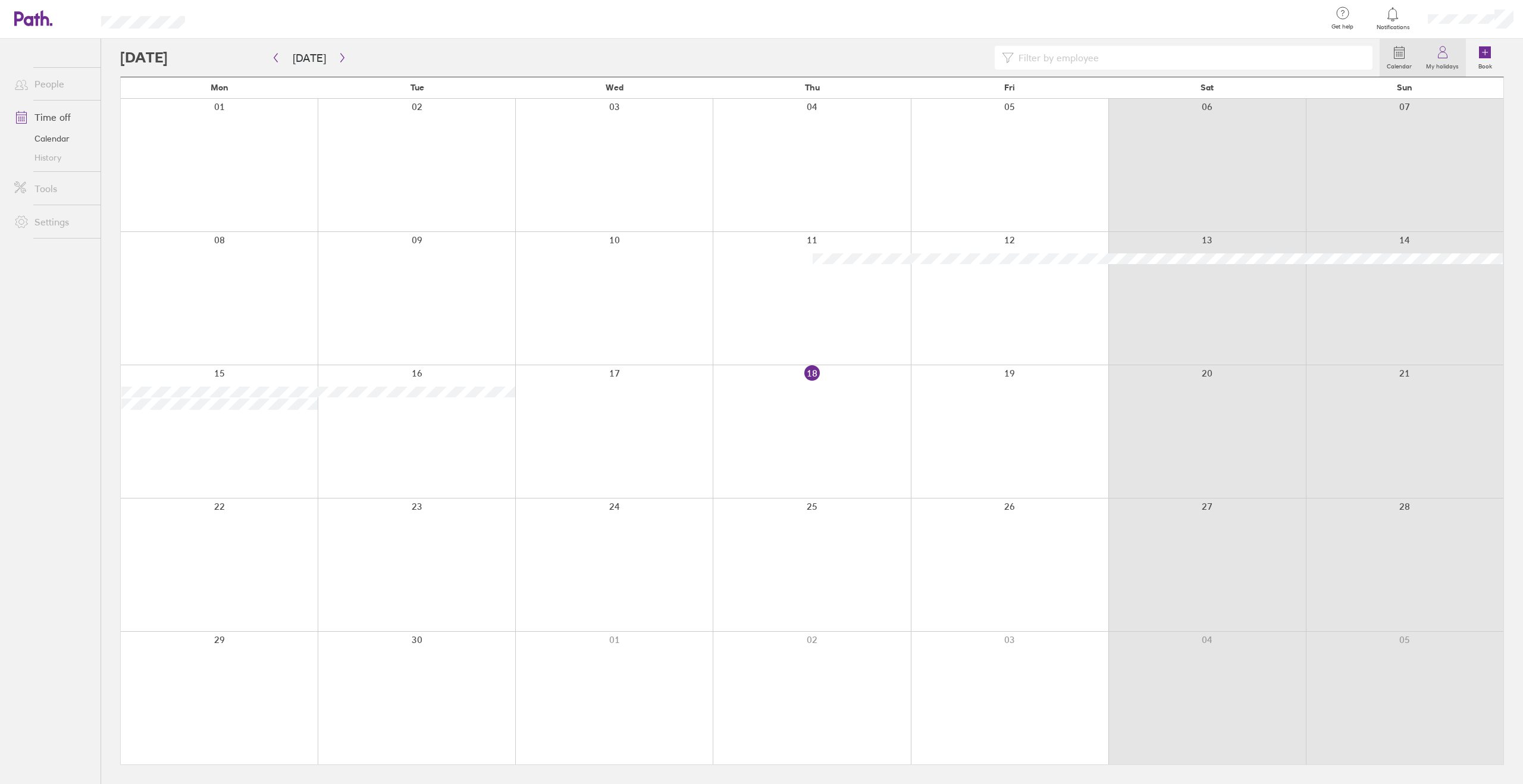
click at [1435, 60] on label "My holidays" at bounding box center [1442, 65] width 47 height 11
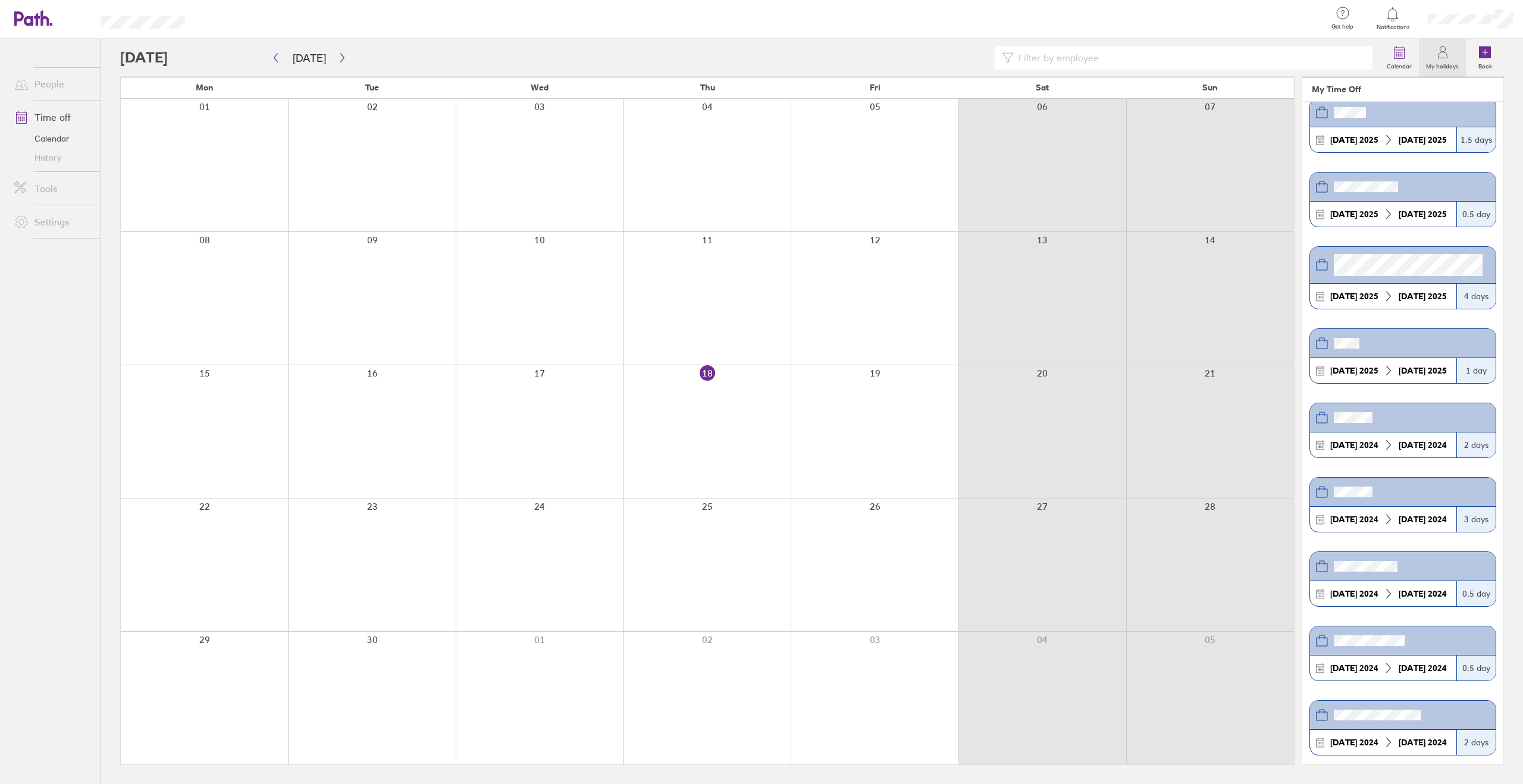
scroll to position [330, 0]
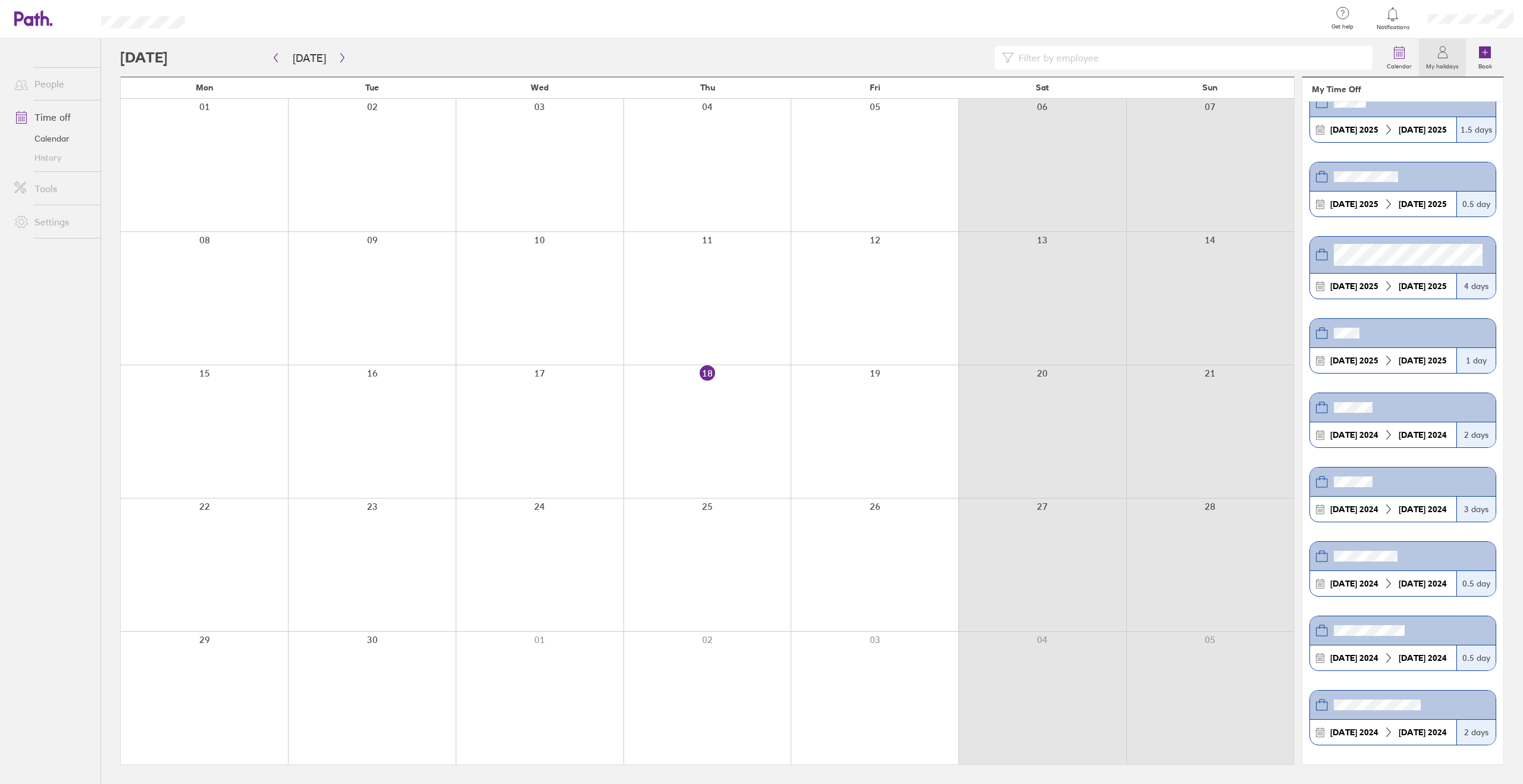
click at [52, 113] on link "Time off" at bounding box center [52, 117] width 96 height 24
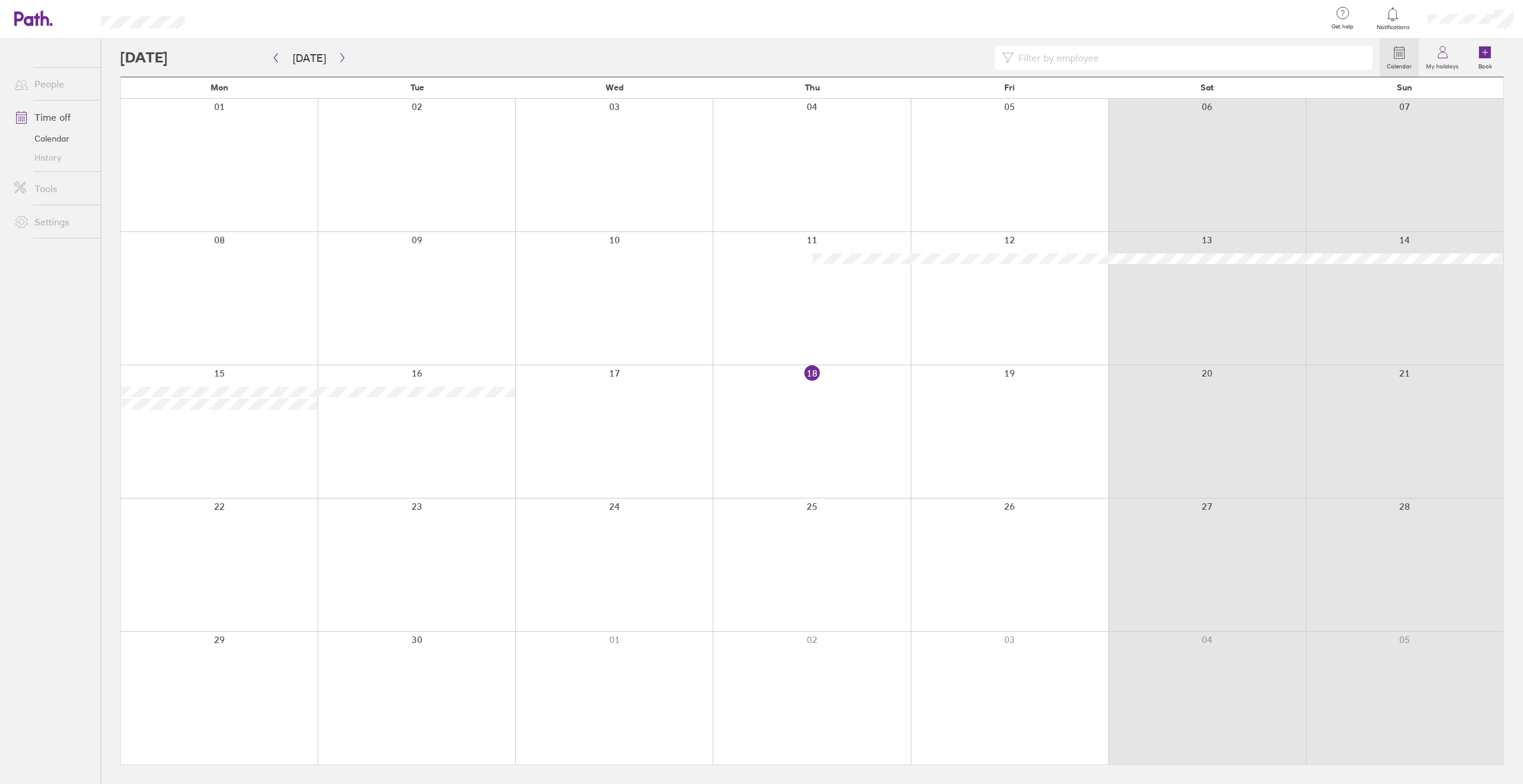
click at [49, 90] on link "People" at bounding box center [52, 84] width 96 height 24
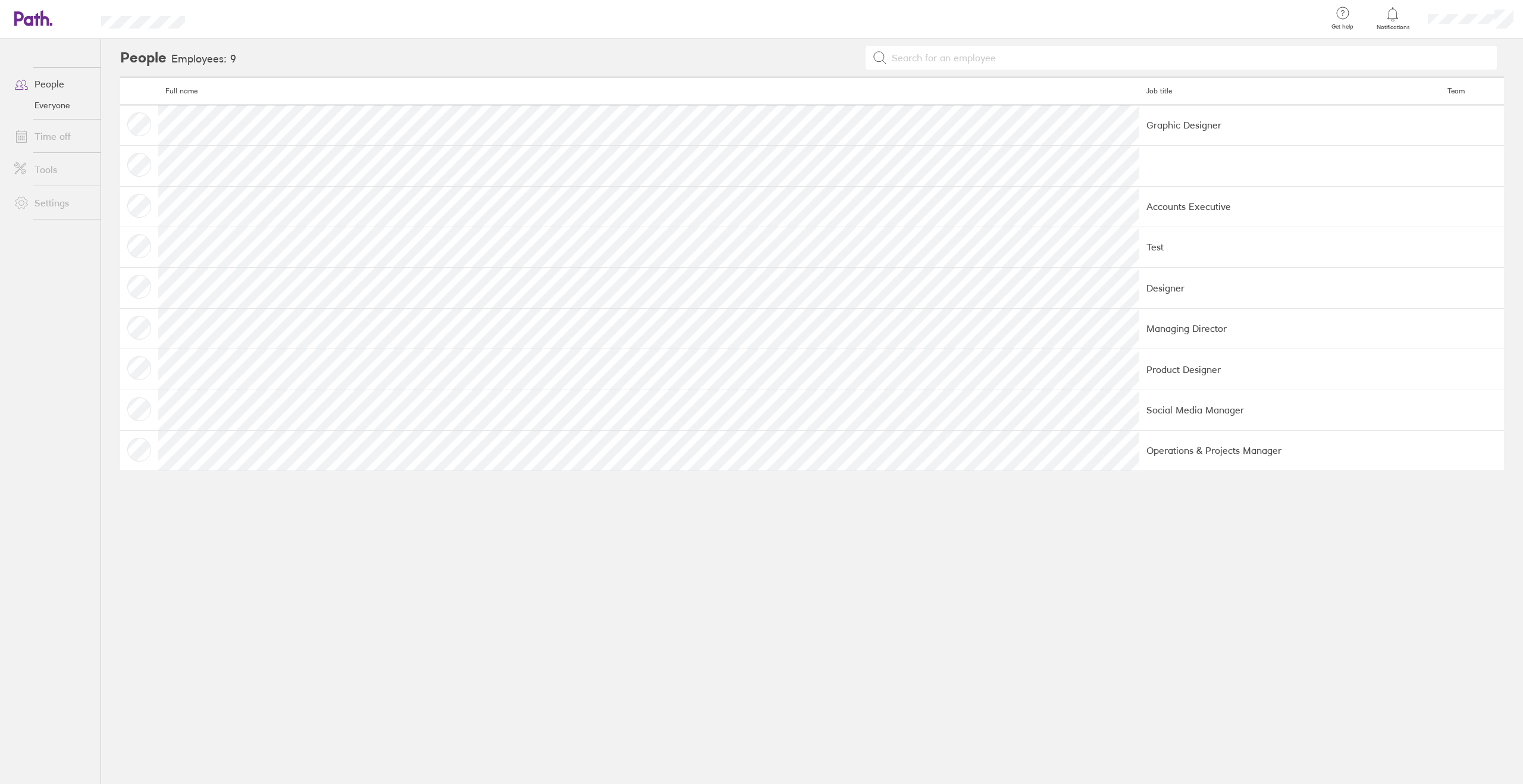
click at [45, 177] on link "Tools" at bounding box center [52, 169] width 96 height 24
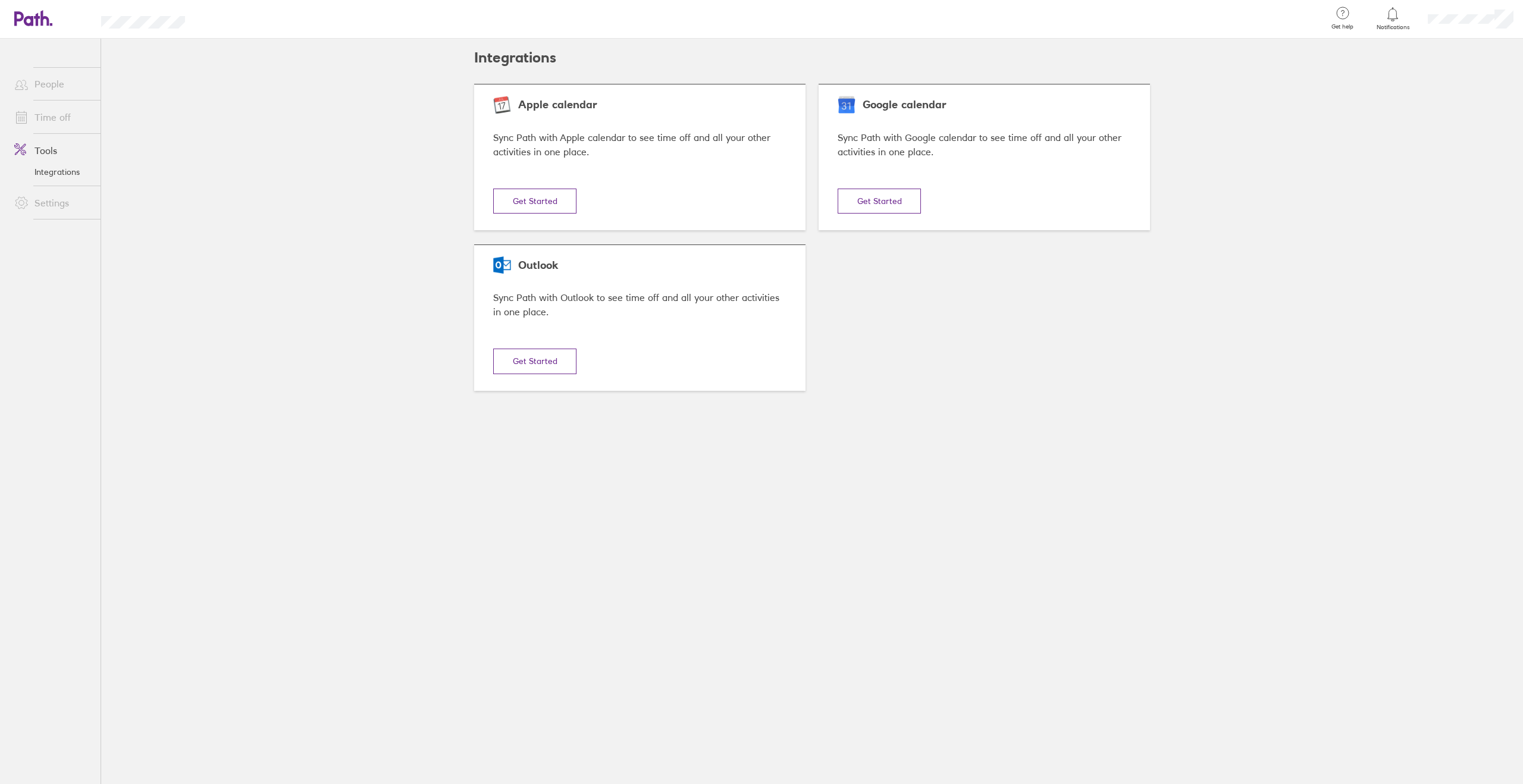
click at [60, 123] on link "Time off" at bounding box center [52, 117] width 96 height 24
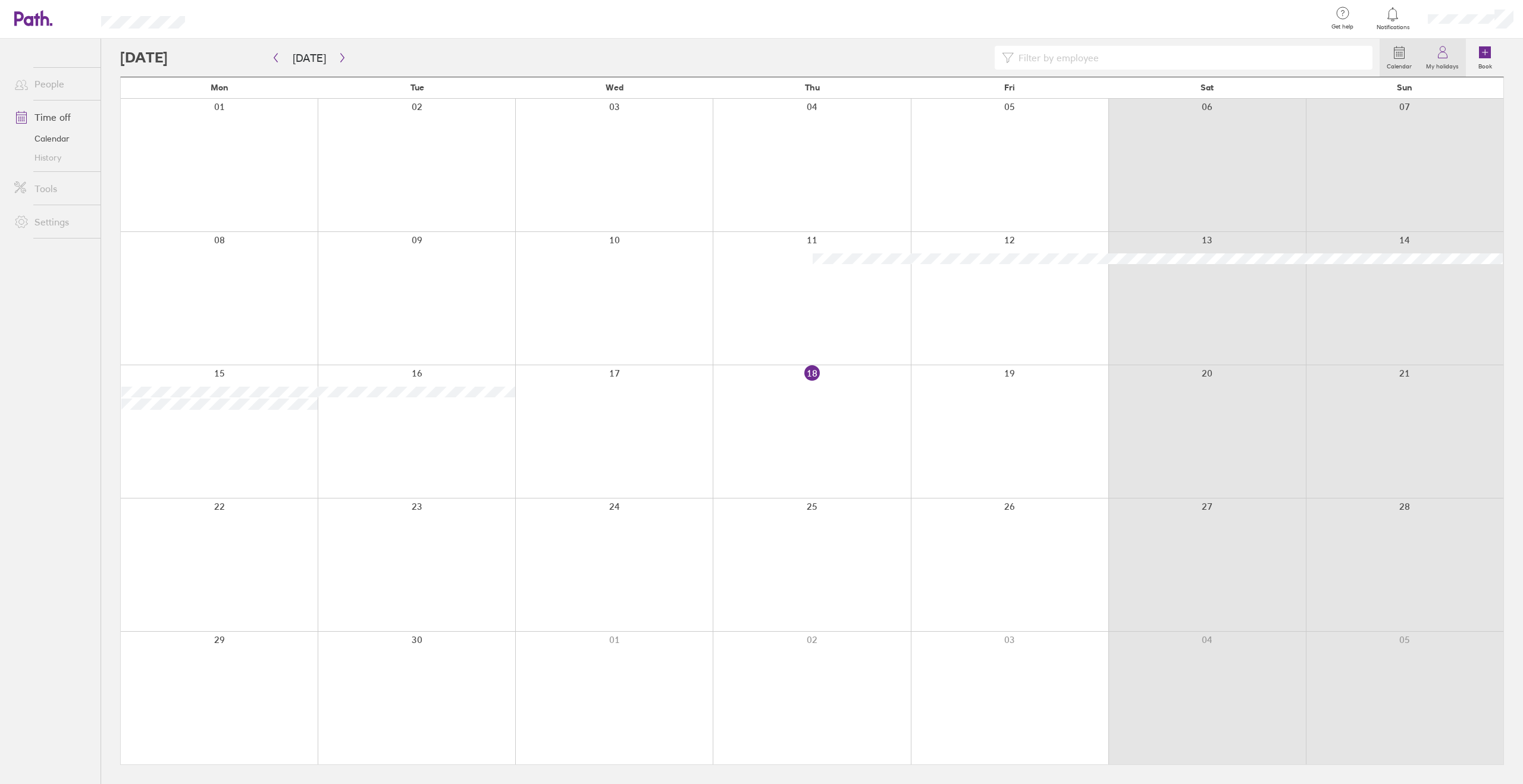
click at [1439, 55] on icon at bounding box center [1442, 52] width 14 height 14
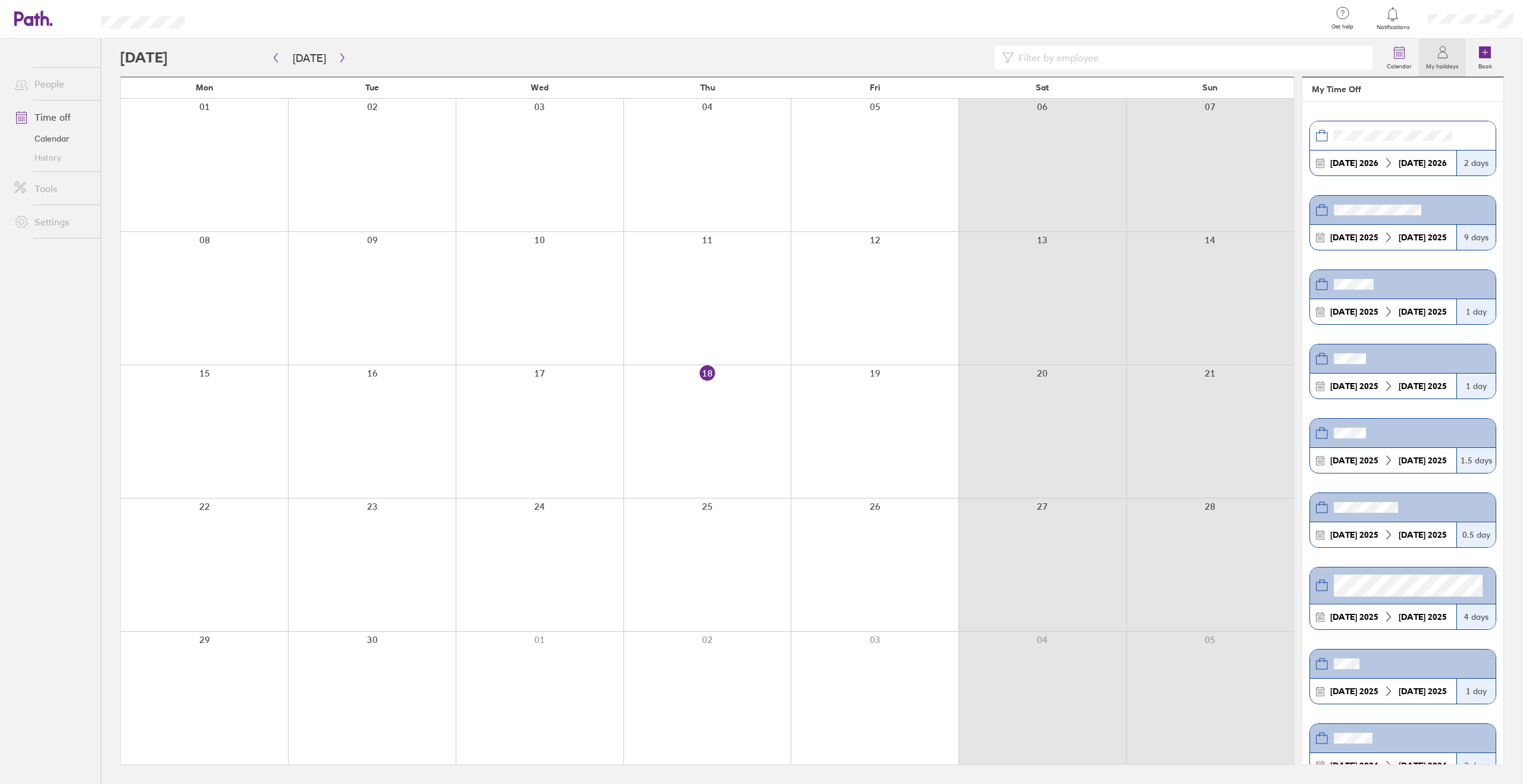
scroll to position [330, 0]
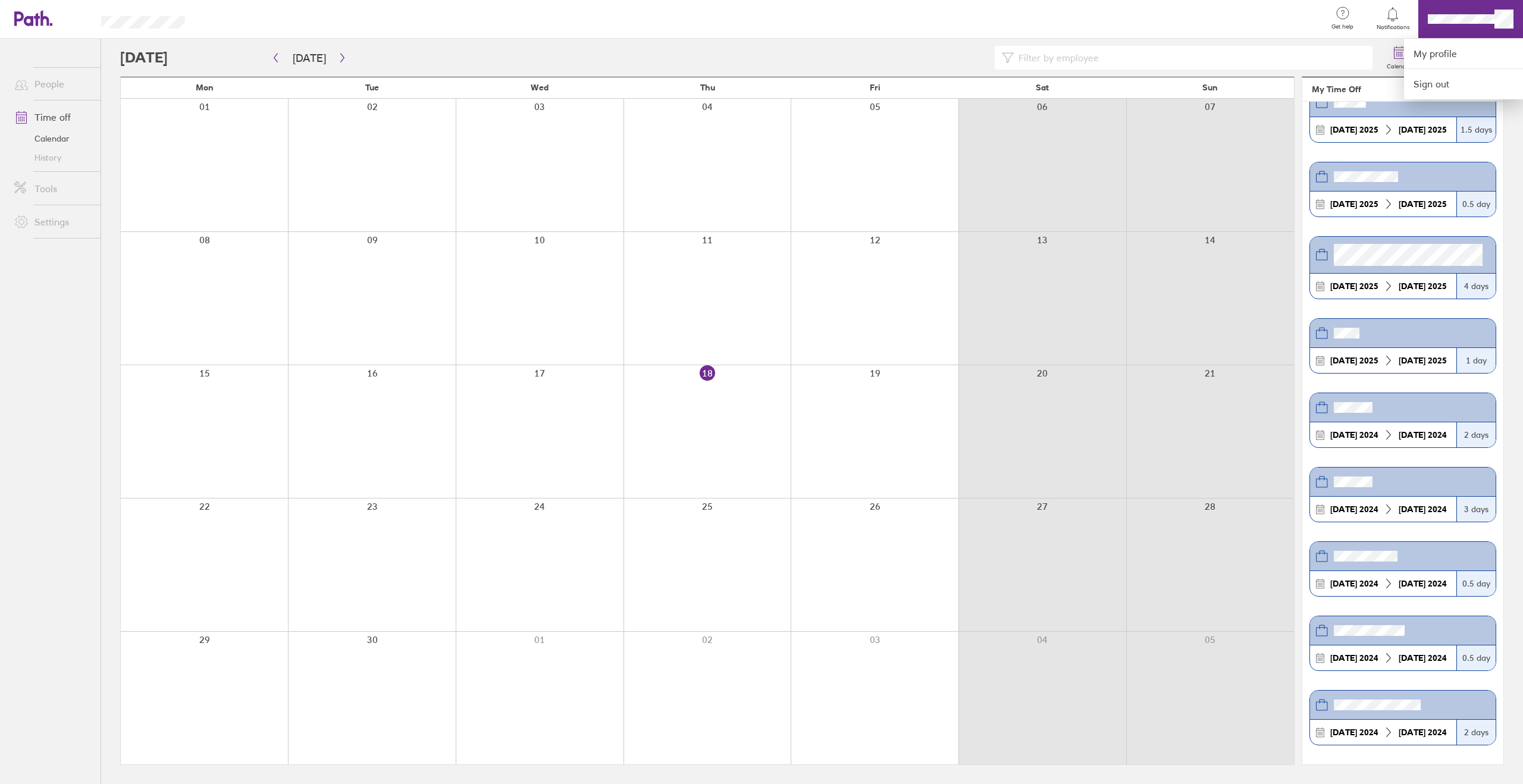
click at [40, 223] on div at bounding box center [762, 392] width 1523 height 784
click at [46, 224] on link "Settings" at bounding box center [52, 221] width 96 height 24
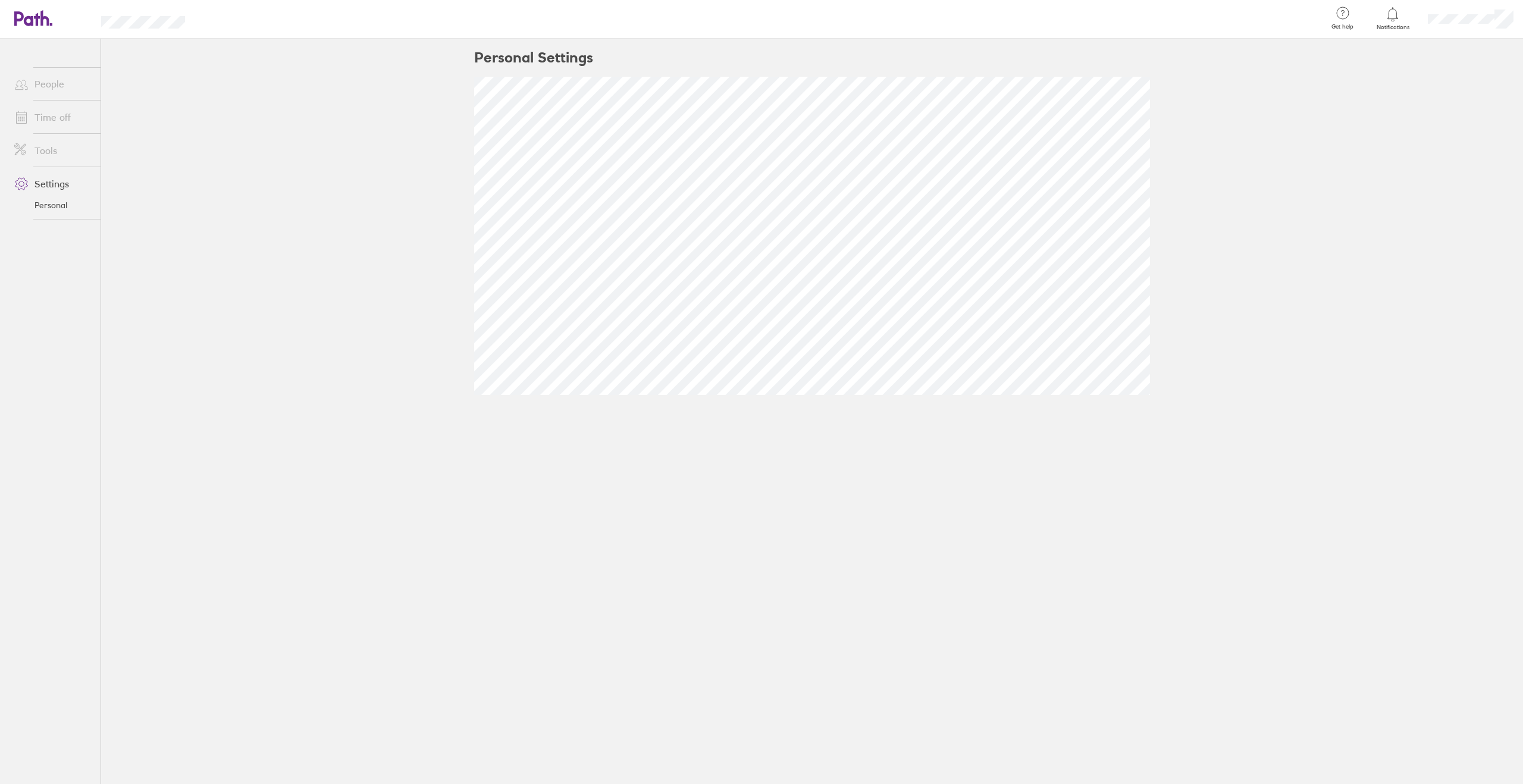
click at [52, 205] on link "Personal" at bounding box center [52, 205] width 96 height 19
click at [52, 207] on link "Personal" at bounding box center [52, 205] width 96 height 19
click at [45, 149] on link "Tools" at bounding box center [52, 150] width 96 height 24
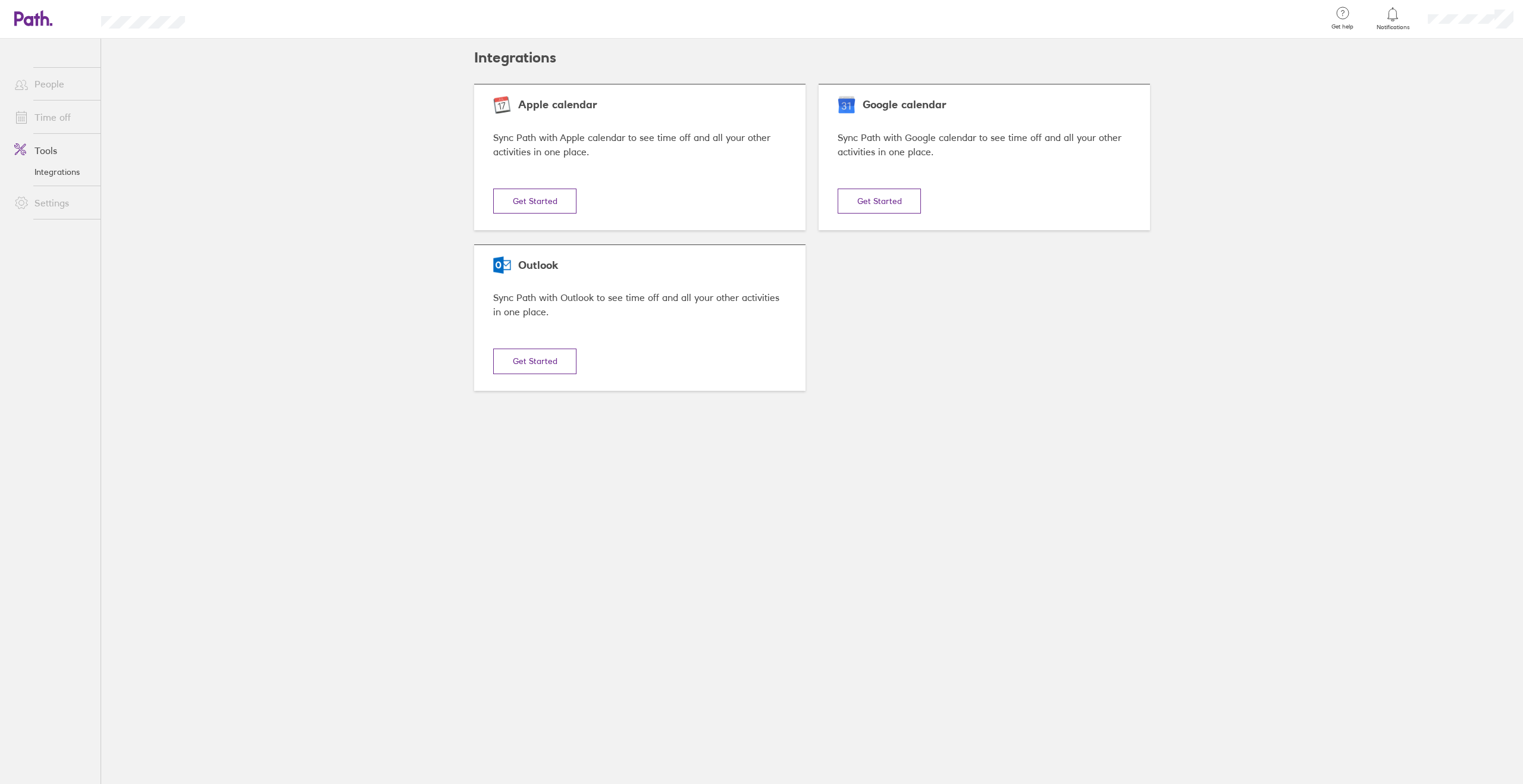
click at [47, 112] on link "Time off" at bounding box center [52, 117] width 96 height 24
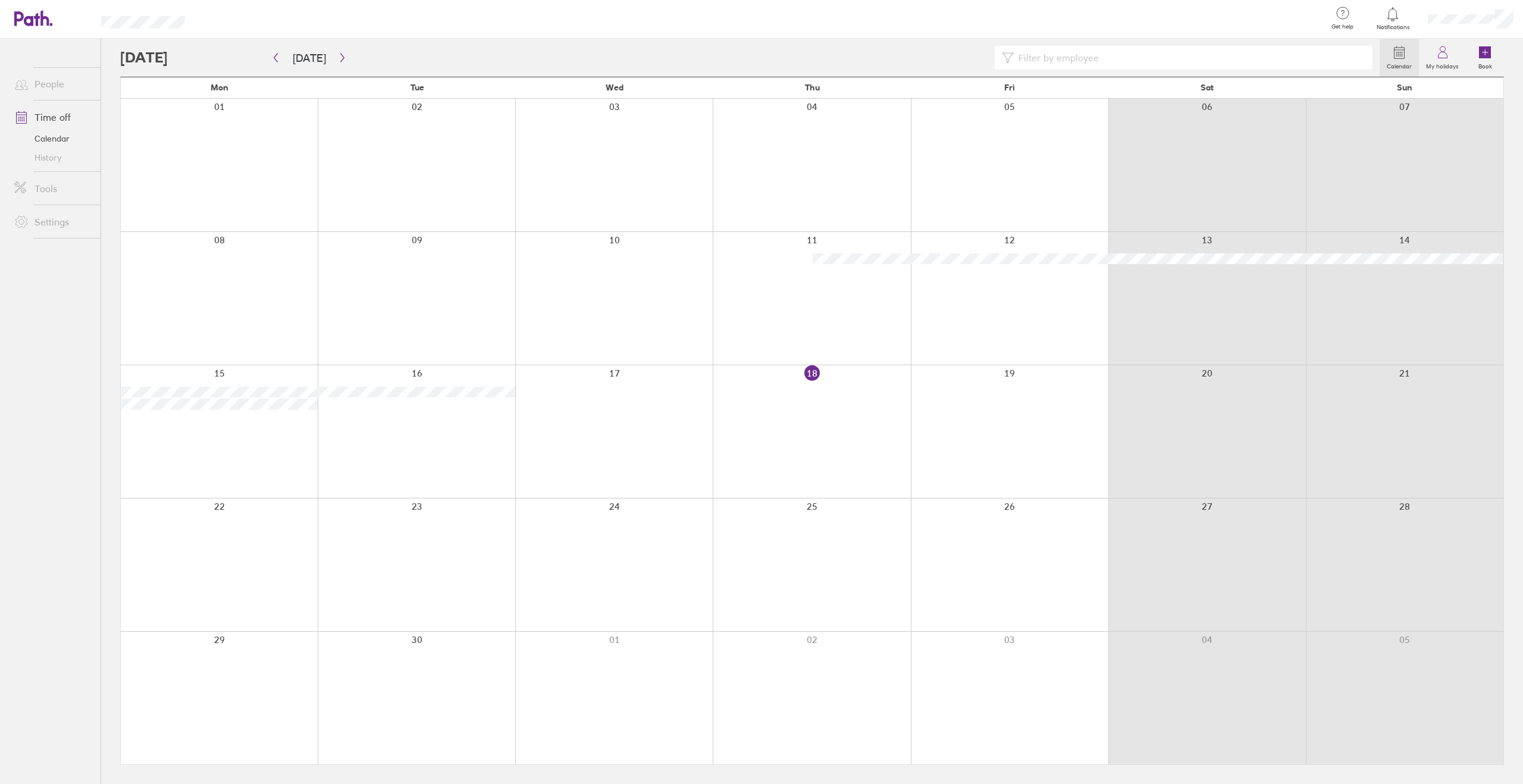
click at [49, 152] on link "History" at bounding box center [52, 157] width 96 height 19
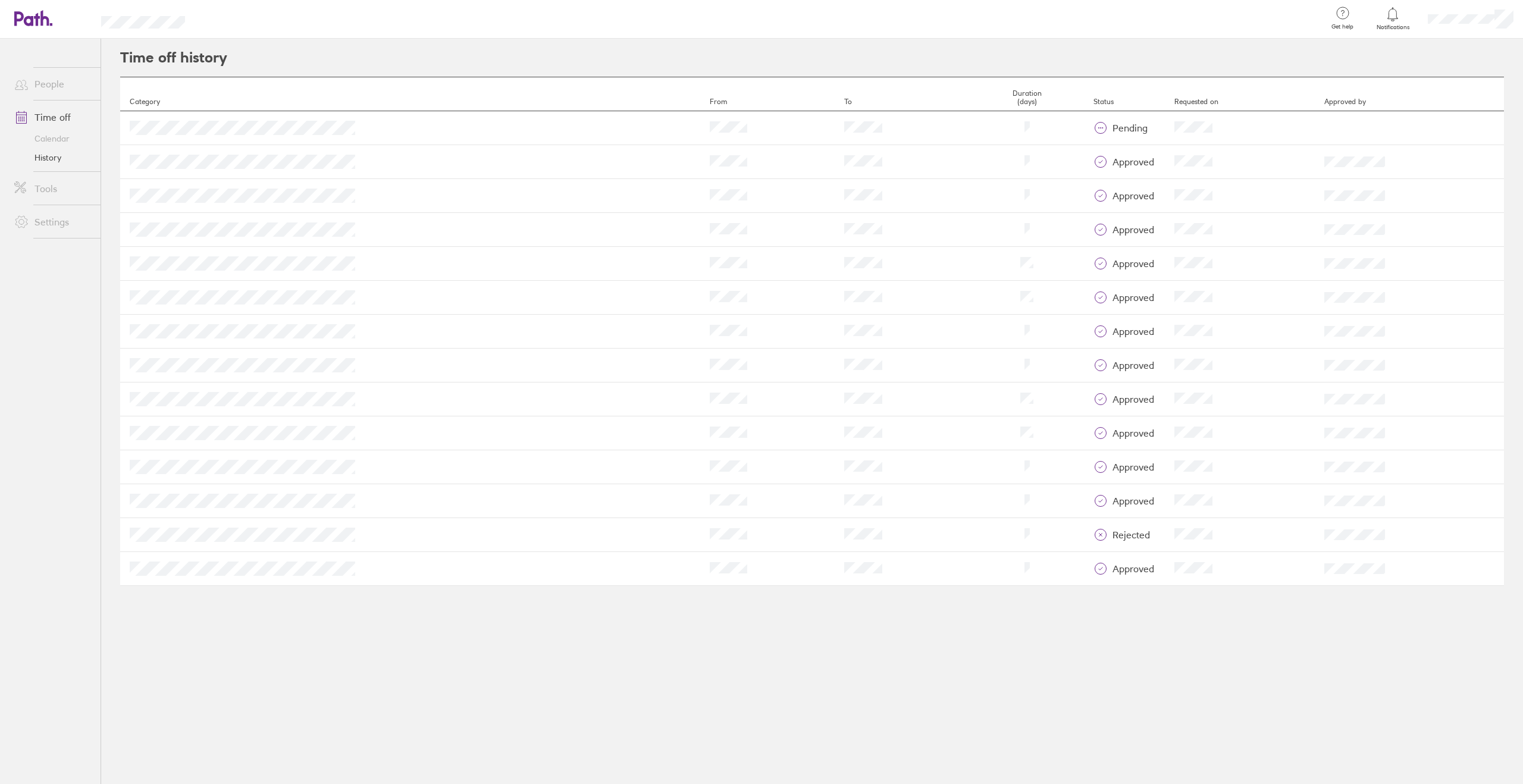
click at [37, 126] on link "Time off" at bounding box center [52, 117] width 96 height 24
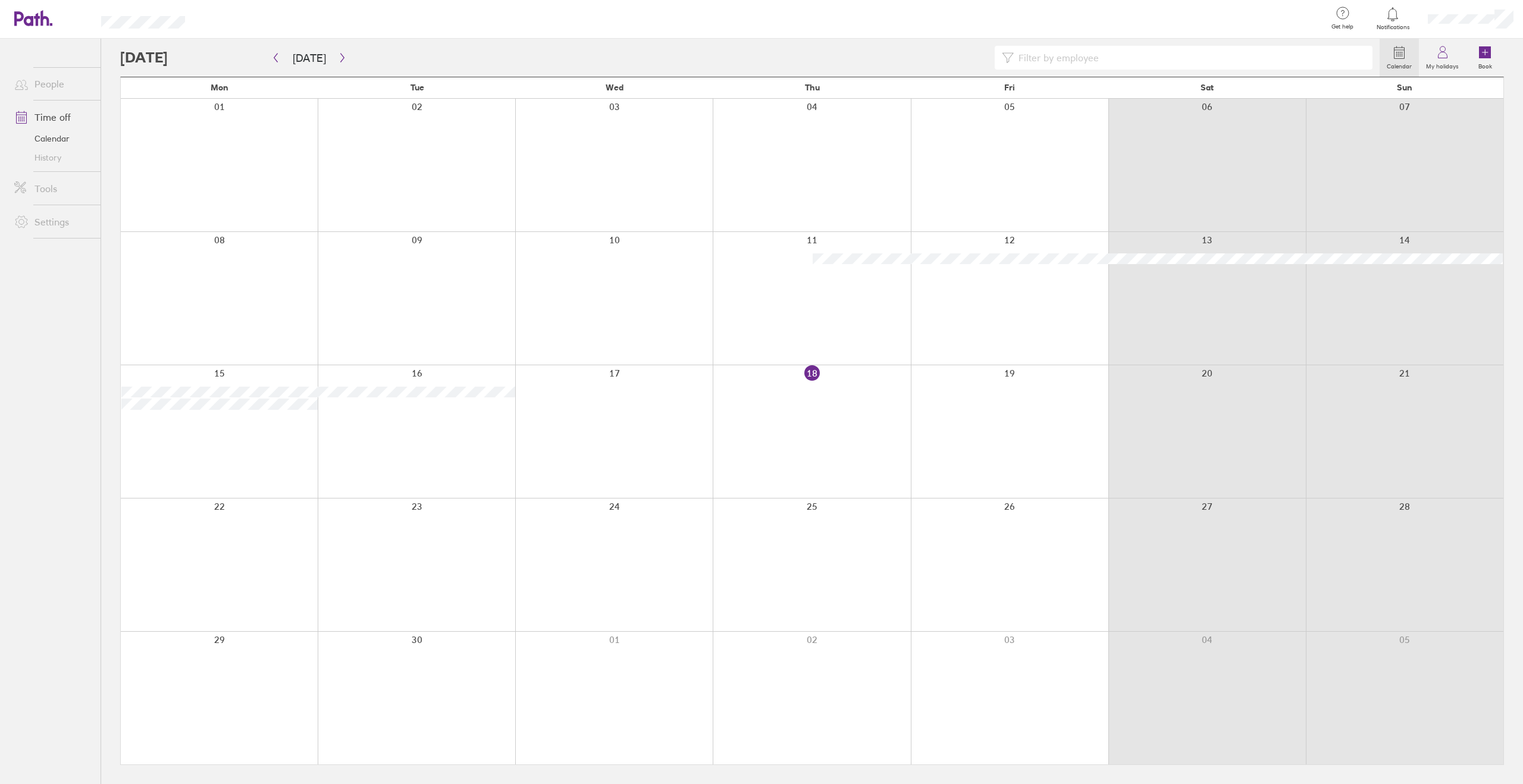
click at [42, 87] on link "People" at bounding box center [52, 84] width 96 height 24
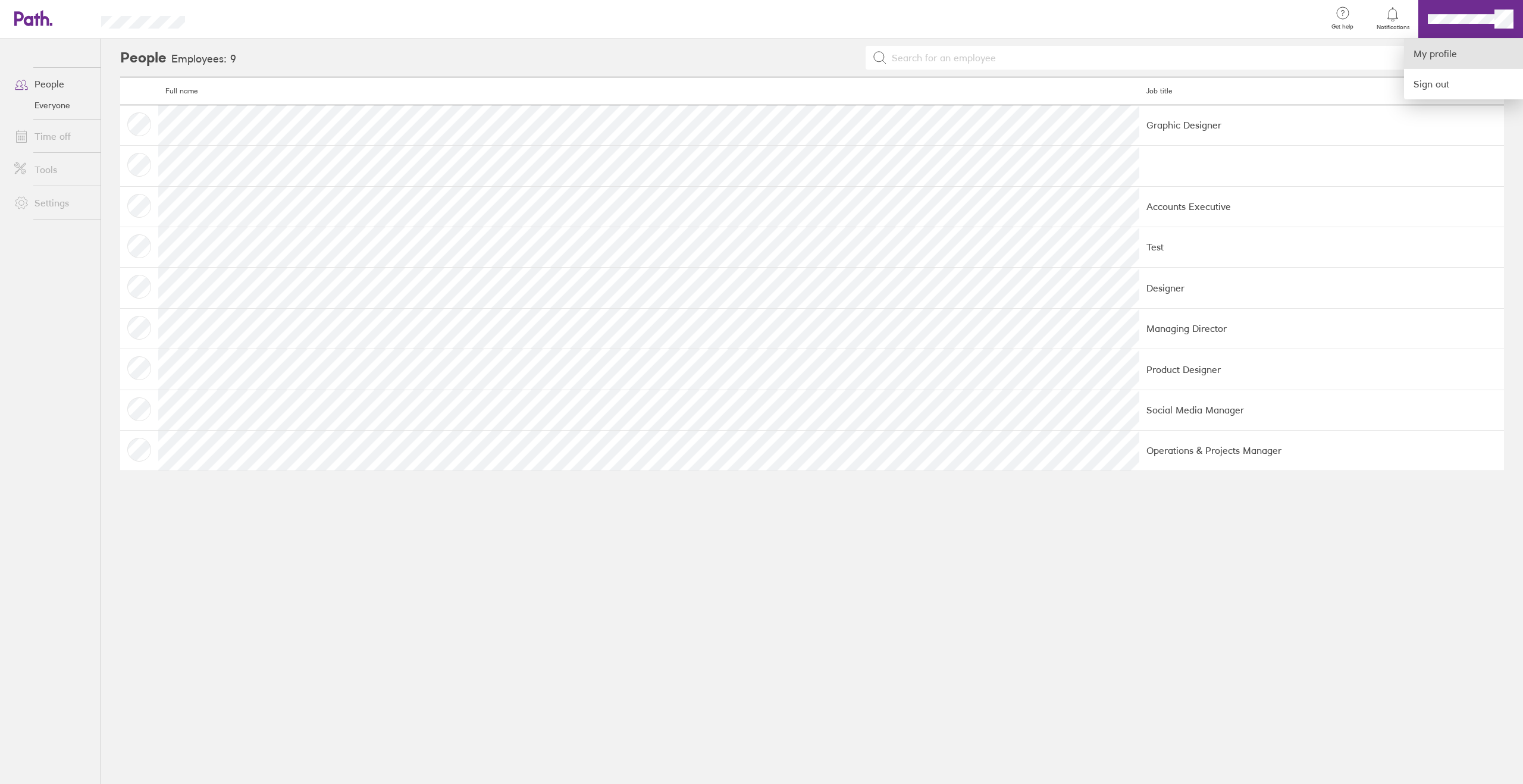
click at [1468, 49] on link "My profile" at bounding box center [1463, 54] width 119 height 30
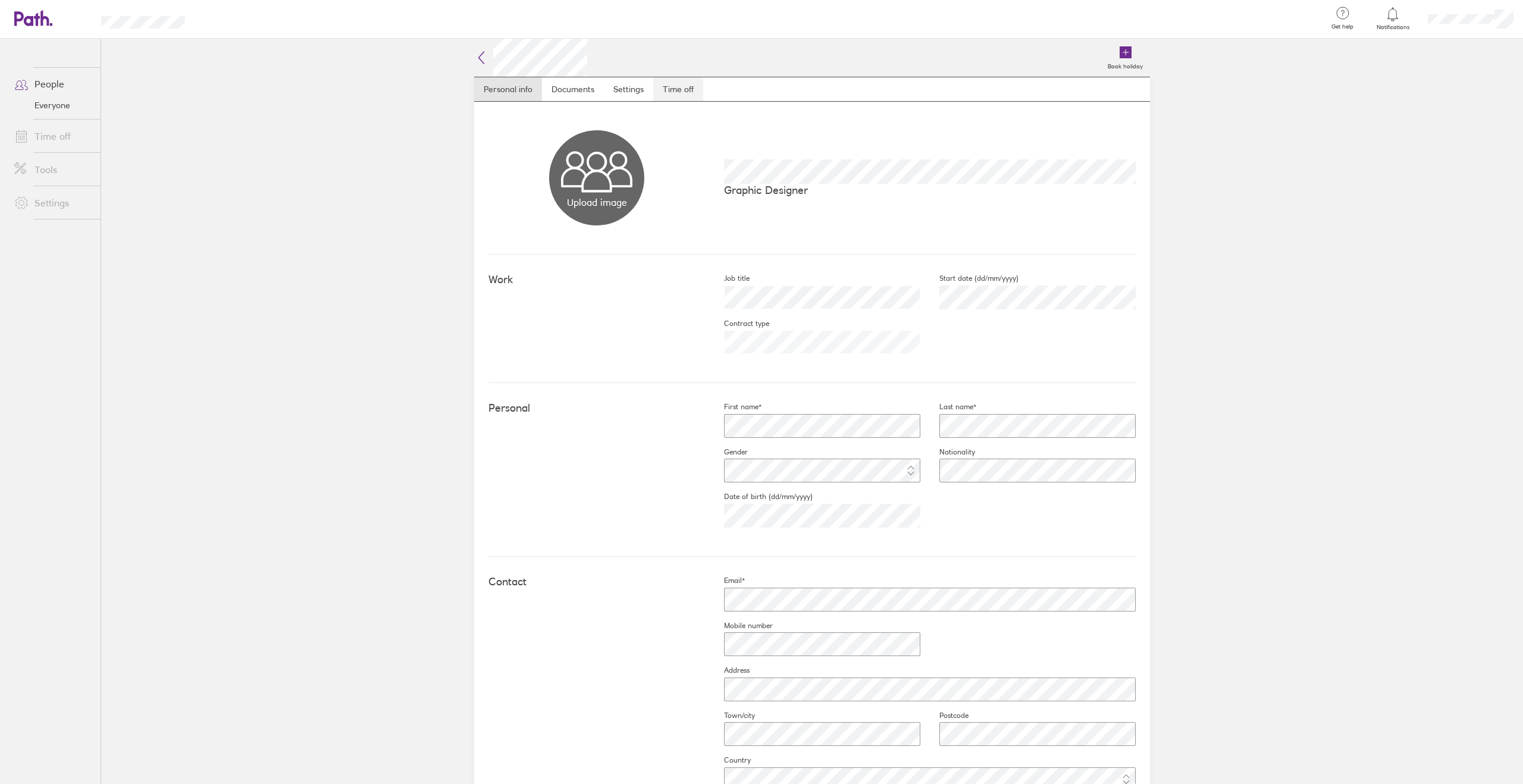
click at [676, 97] on link "Time off" at bounding box center [678, 89] width 50 height 24
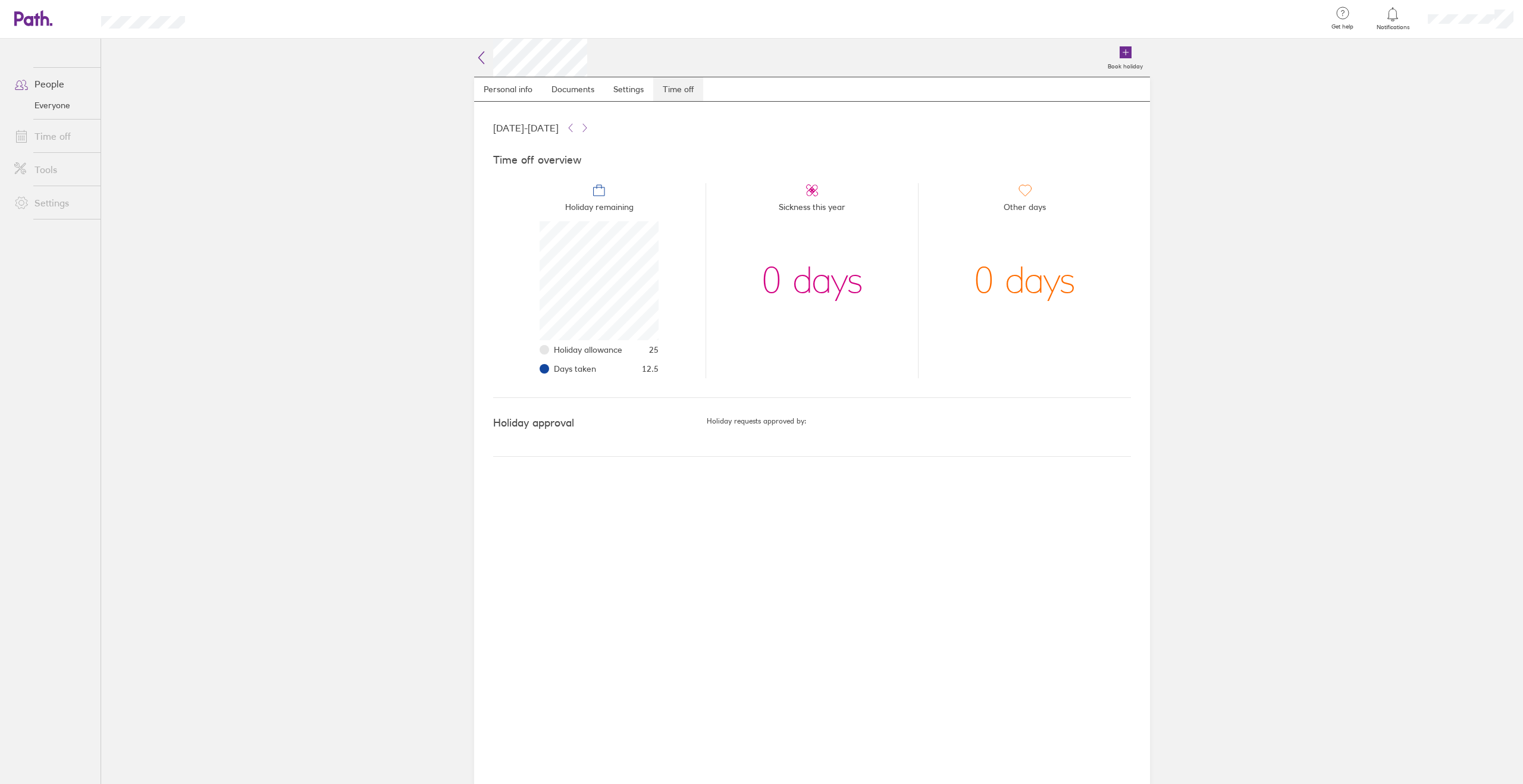
scroll to position [119, 119]
